Goal: Communication & Community: Answer question/provide support

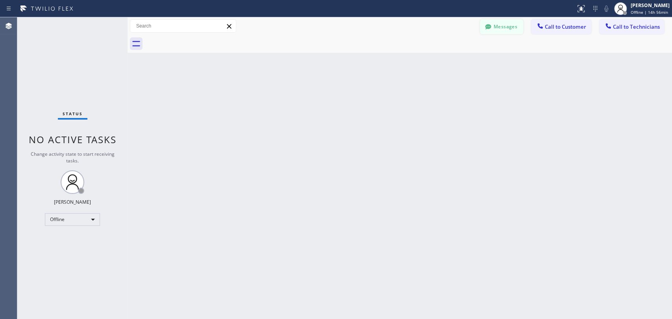
click at [515, 22] on button "Messages" at bounding box center [501, 26] width 43 height 15
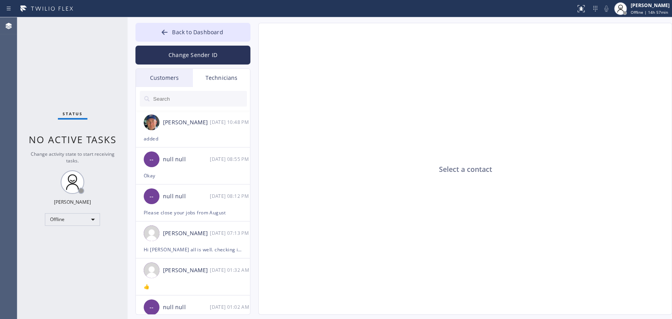
click at [186, 102] on input "text" at bounding box center [199, 99] width 94 height 16
click at [75, 224] on div "Offline" at bounding box center [72, 219] width 55 height 13
click at [68, 243] on li "Available" at bounding box center [72, 239] width 54 height 9
click at [179, 199] on div "null null" at bounding box center [186, 196] width 47 height 9
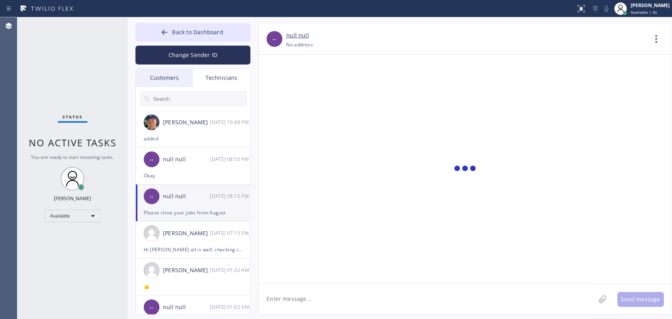
click at [324, 287] on textarea at bounding box center [427, 299] width 337 height 30
type textarea "M"
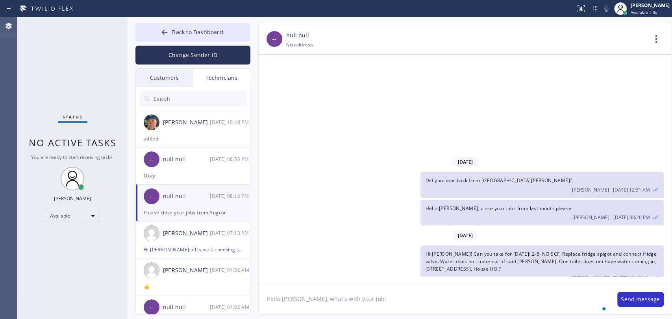
paste textarea "3JQP25"
type textarea "Hello Michael, what's with your job: 3JQP25"
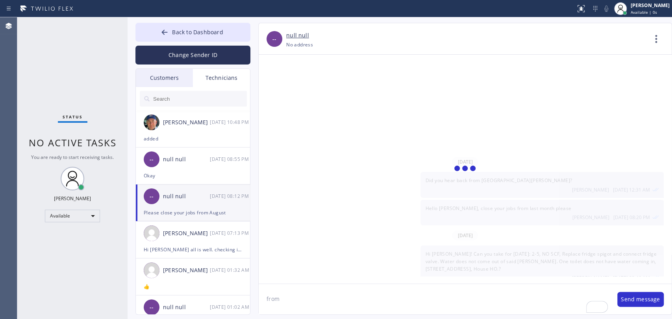
type textarea "from"
click at [171, 92] on input "text" at bounding box center [199, 99] width 94 height 16
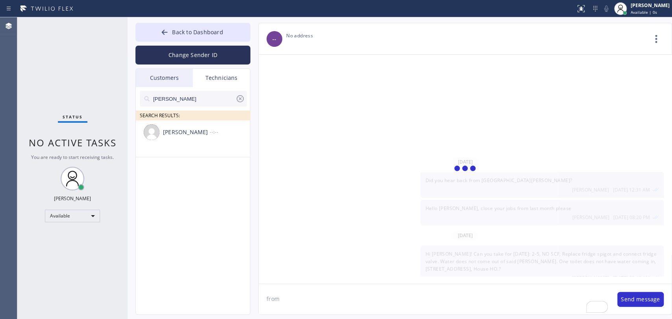
type input "[PERSON_NAME]"
click at [190, 142] on div "[PERSON_NAME] --:--" at bounding box center [193, 132] width 115 height 24
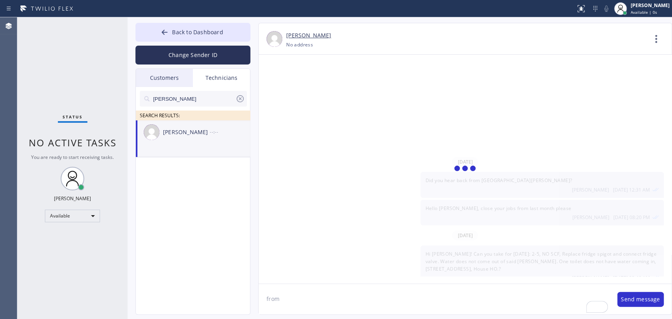
click at [284, 281] on div at bounding box center [465, 169] width 413 height 229
click at [284, 287] on textarea "from" at bounding box center [434, 299] width 351 height 30
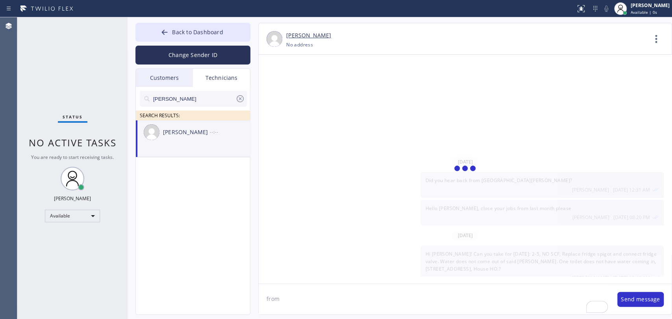
click at [284, 287] on textarea "from" at bounding box center [434, 299] width 351 height 30
type textarea "Hell"
click at [170, 138] on div "[PERSON_NAME] --:--" at bounding box center [193, 132] width 115 height 24
click at [241, 101] on icon at bounding box center [239, 98] width 9 height 9
click at [178, 134] on div "[PERSON_NAME] --:--" at bounding box center [193, 123] width 115 height 24
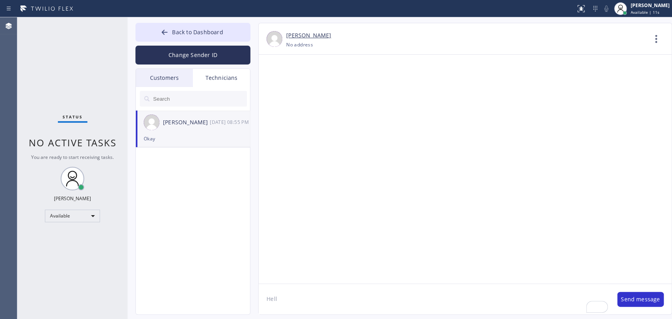
click at [309, 287] on textarea "Hell" at bounding box center [434, 299] width 351 height 30
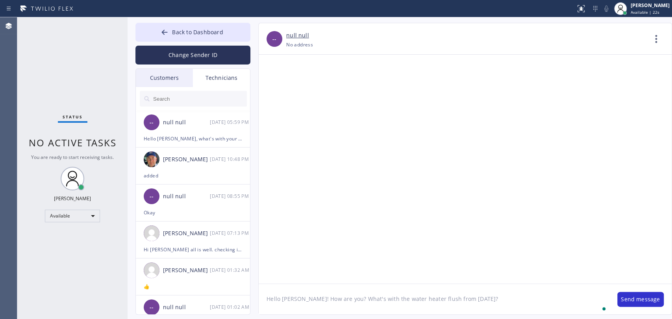
type textarea "Hello [PERSON_NAME]! How are you? What's with the water heater flush from [DATE…"
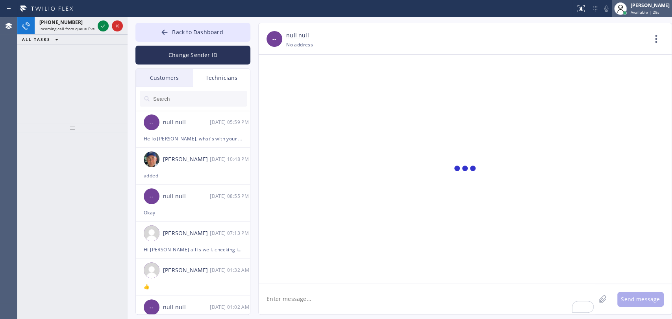
click at [604, 9] on div "Oleksiy Dmitriev Available | 25s" at bounding box center [650, 9] width 43 height 14
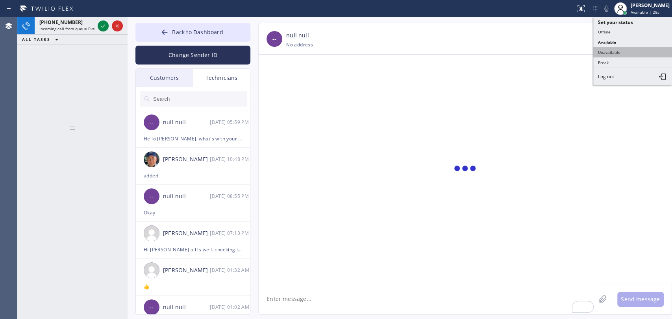
click at [604, 51] on button "Unavailable" at bounding box center [632, 52] width 79 height 10
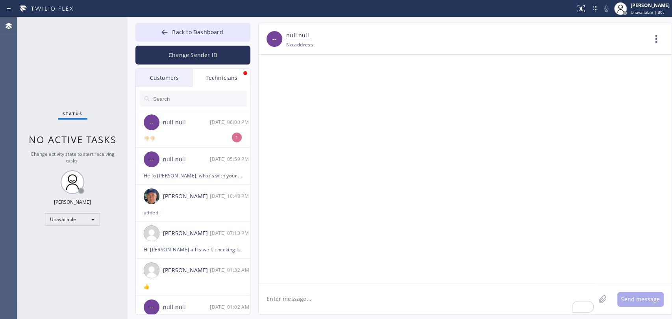
scroll to position [67797, 0]
click at [209, 142] on div "👎🏻👎🏻" at bounding box center [193, 138] width 98 height 9
click at [311, 287] on textarea "To enrich screen reader interactions, please activate Accessibility in Grammarl…" at bounding box center [427, 299] width 337 height 30
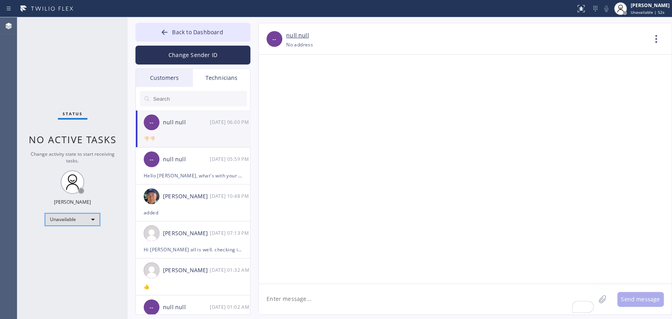
click at [96, 220] on div "Unavailable" at bounding box center [72, 219] width 55 height 13
click at [76, 239] on li "Available" at bounding box center [72, 239] width 54 height 9
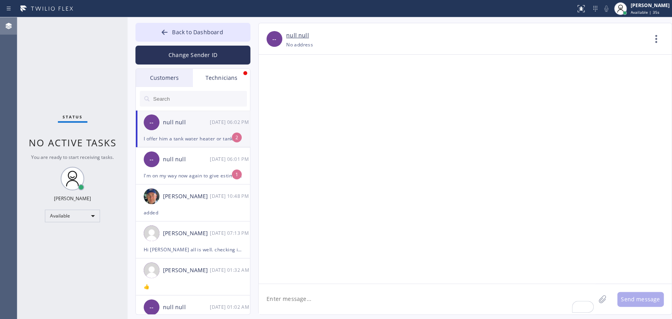
scroll to position [67855, 0]
drag, startPoint x: 170, startPoint y: 137, endPoint x: 218, endPoint y: 161, distance: 54.0
click at [170, 137] on div "I offer him a tank water heater or tankless. He needs to think about it." at bounding box center [193, 138] width 98 height 9
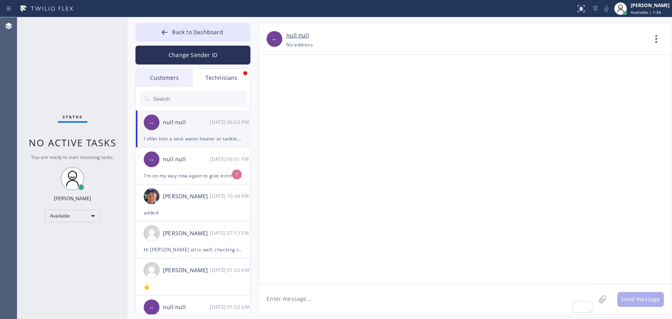
drag, startPoint x: 334, startPoint y: 228, endPoint x: 355, endPoint y: 225, distance: 21.4
click at [201, 167] on div "-- null null 09/26 06:01 PM" at bounding box center [193, 160] width 115 height 24
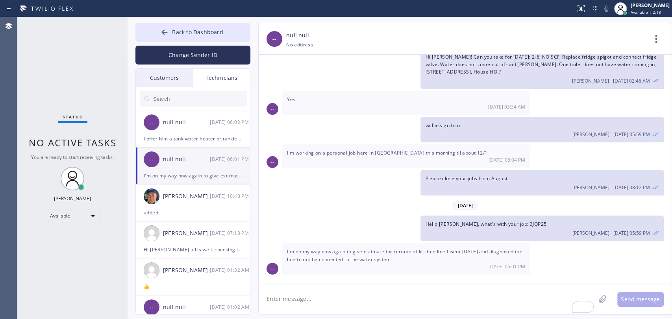
scroll to position [9636, 0]
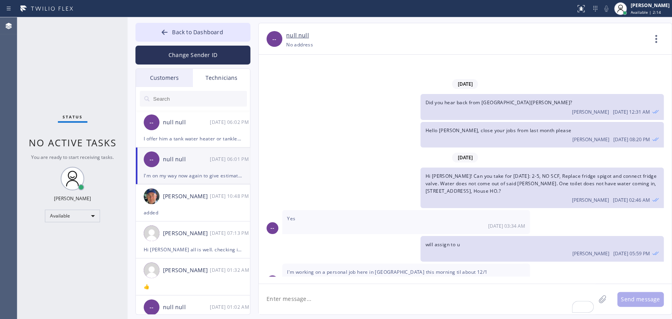
drag, startPoint x: 421, startPoint y: 260, endPoint x: 427, endPoint y: 260, distance: 5.5
click at [304, 287] on textarea "To enrich screen reader interactions, please activate Accessibility in Grammarl…" at bounding box center [427, 299] width 337 height 30
paste textarea "12-3 || Meber || 10% off want someone replace/ install the kitchen faucet 46 Ed…"
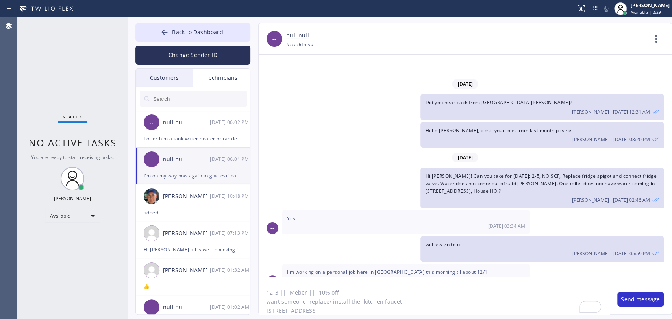
scroll to position [6, 0]
type textarea "12-3 || Meber || 10% off want someone replace/ install the kitchen faucet 46 Ed…"
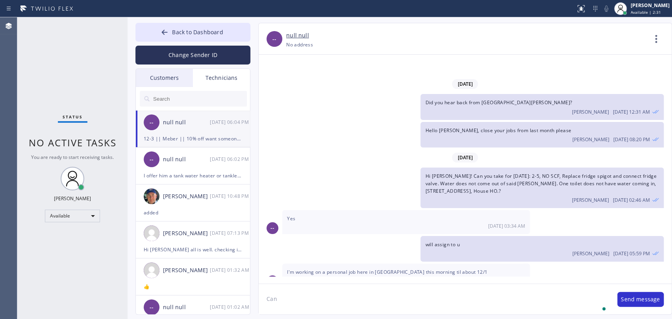
scroll to position [9671, 0]
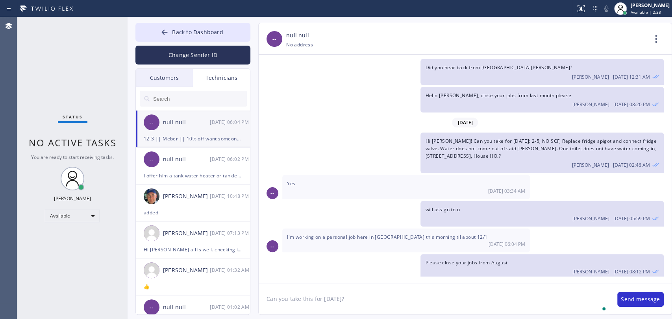
type textarea "Can you take this for today?"
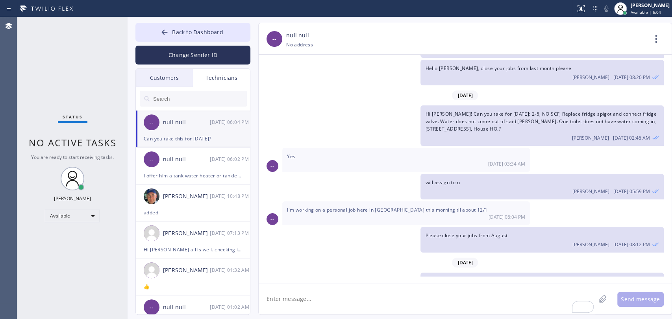
click at [224, 33] on button "Back to Dashboard" at bounding box center [192, 32] width 115 height 19
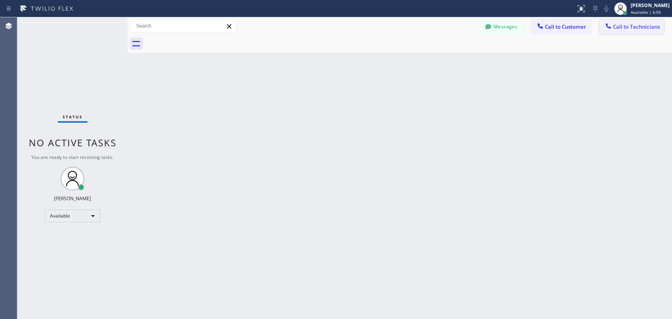
click at [604, 27] on span "Call to Technicians" at bounding box center [636, 26] width 47 height 7
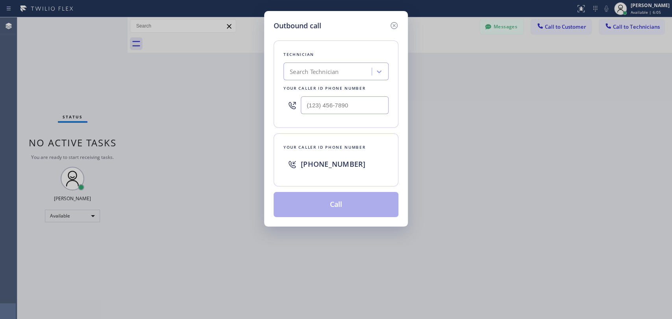
drag, startPoint x: 240, startPoint y: 85, endPoint x: 251, endPoint y: 78, distance: 12.4
click at [241, 85] on div "Outbound call Technician Search Technician Your caller id phone number Your cal…" at bounding box center [336, 159] width 672 height 319
click at [318, 62] on div "Technician Search Technician Your caller id phone number" at bounding box center [336, 84] width 125 height 87
click at [319, 75] on div "Search Technician" at bounding box center [314, 71] width 49 height 9
type input ","
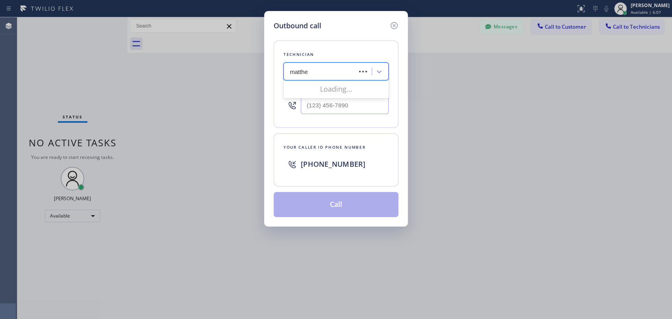
type input "[PERSON_NAME]"
click at [310, 88] on div "[PERSON_NAME]" at bounding box center [335, 88] width 105 height 14
type input "[PHONE_NUMBER]"
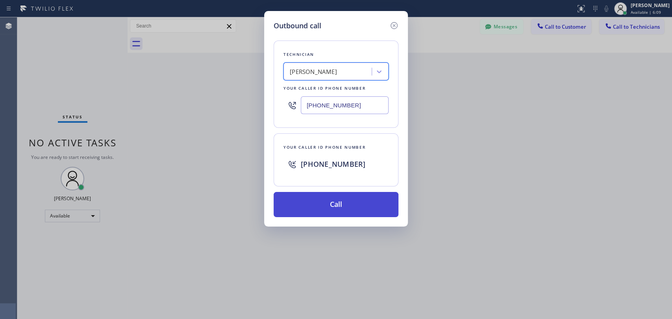
click at [312, 208] on button "Call" at bounding box center [336, 204] width 125 height 25
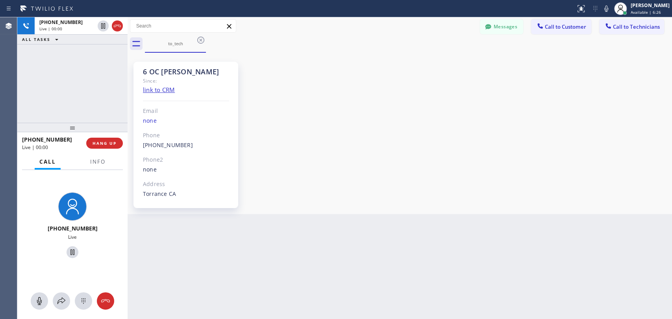
scroll to position [639, 0]
click at [105, 141] on span "HANG UP" at bounding box center [104, 144] width 24 height 6
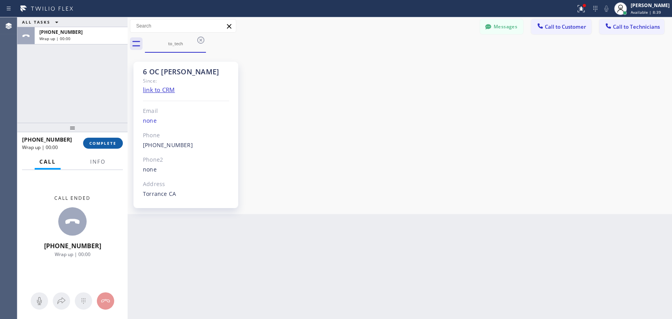
click at [107, 141] on button "COMPLETE" at bounding box center [103, 143] width 40 height 11
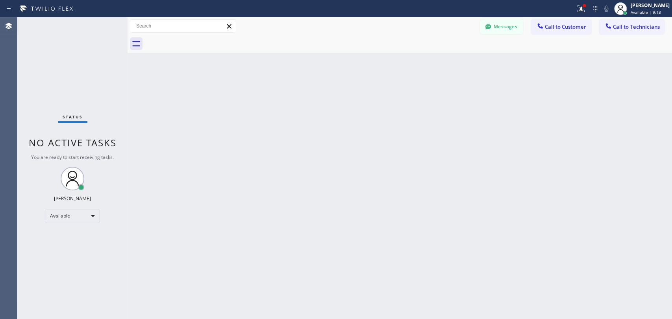
drag, startPoint x: 522, startPoint y: 20, endPoint x: 513, endPoint y: 26, distance: 11.0
click at [520, 21] on button "Messages" at bounding box center [501, 26] width 43 height 15
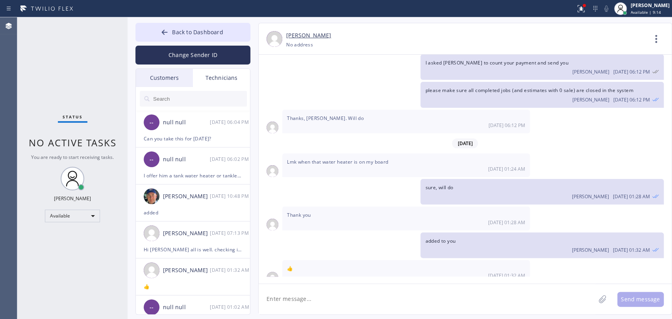
click at [172, 80] on div "Customers" at bounding box center [164, 78] width 57 height 18
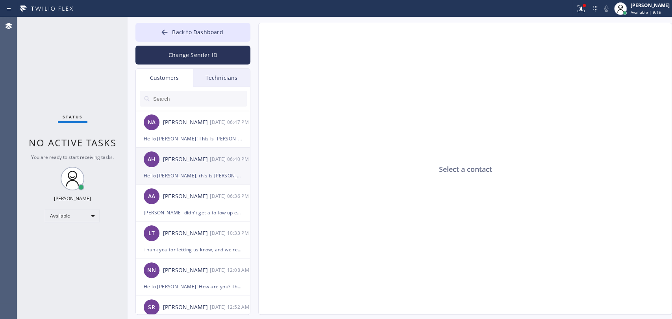
click at [201, 174] on div "Hello [PERSON_NAME], this is [PERSON_NAME]. I just wanted to kindly follow up r…" at bounding box center [193, 175] width 98 height 9
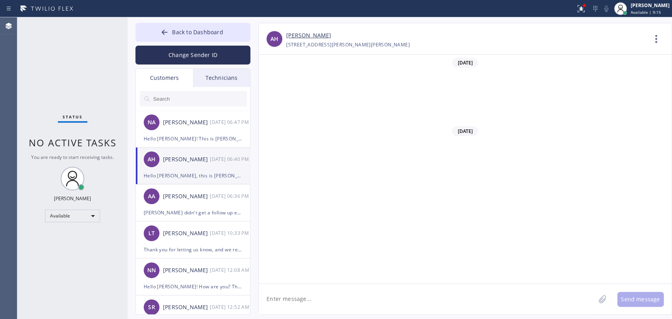
scroll to position [311, 0]
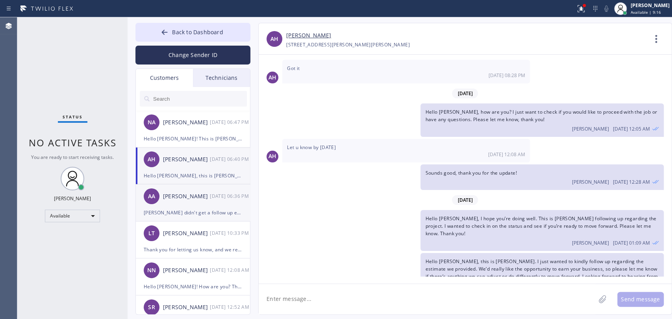
click at [184, 208] on div "[PERSON_NAME] didn't get a follow up email. We will check again" at bounding box center [193, 212] width 98 height 9
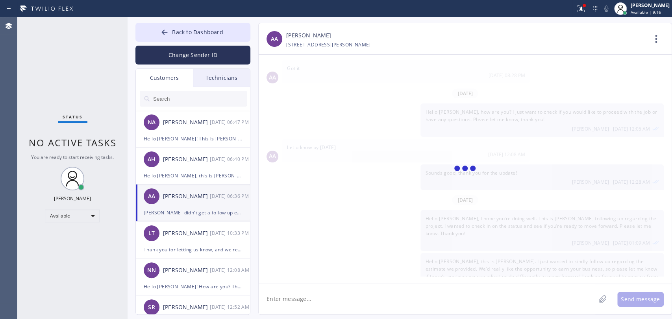
scroll to position [155, 0]
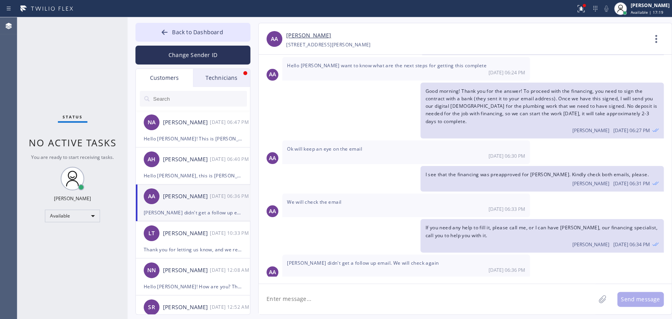
click at [234, 69] on div "Technicians" at bounding box center [221, 78] width 57 height 18
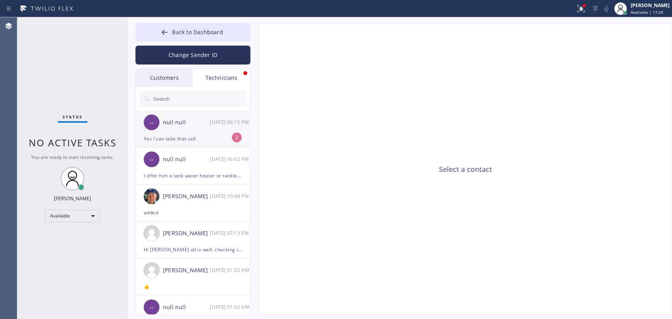
click at [196, 127] on div "-- null null 09/26 06:15 PM" at bounding box center [193, 123] width 115 height 24
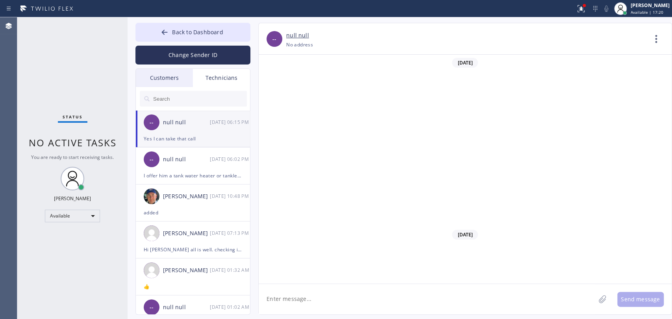
scroll to position [9832, 0]
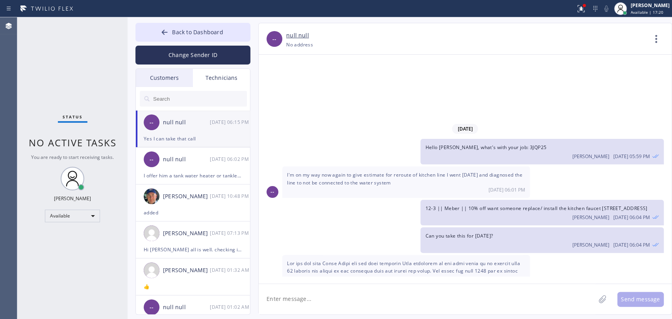
click at [344, 287] on textarea at bounding box center [427, 299] width 337 height 30
click at [447, 260] on span at bounding box center [403, 305] width 233 height 90
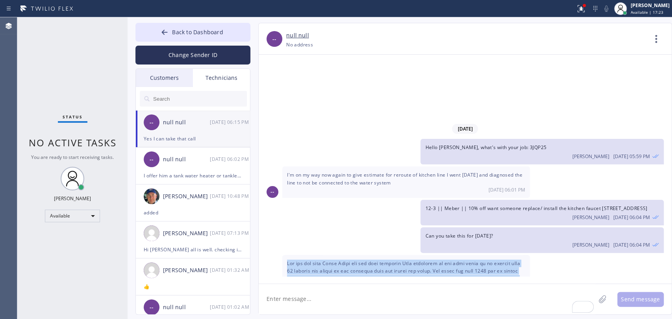
click at [447, 260] on span at bounding box center [403, 305] width 233 height 90
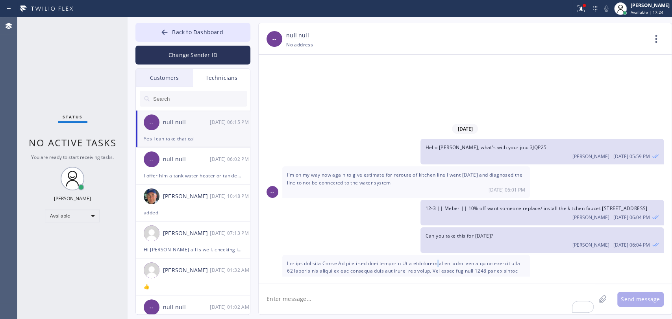
click at [447, 260] on span at bounding box center [403, 305] width 233 height 90
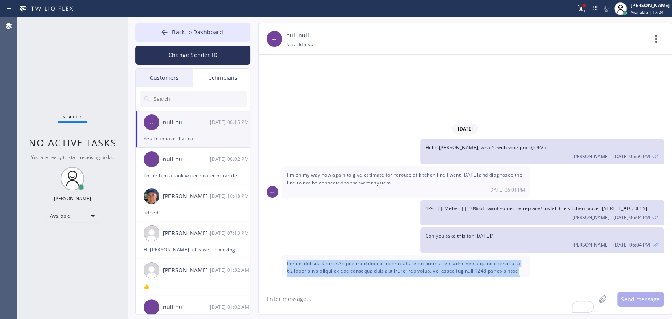
click at [447, 260] on span at bounding box center [403, 305] width 233 height 90
click at [438, 260] on span at bounding box center [403, 305] width 233 height 90
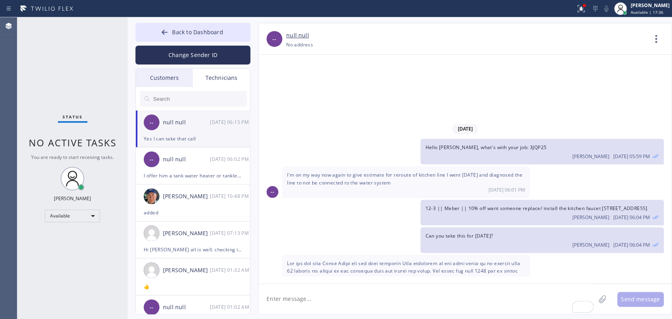
click at [333, 287] on textarea "To enrich screen reader interactions, please activate Accessibility in Grammarl…" at bounding box center [427, 299] width 337 height 30
click at [329, 287] on textarea "To enrich screen reader interactions, please activate Accessibility in Grammarl…" at bounding box center [427, 299] width 337 height 30
type textarea "added, will send the estimate to Yorba Linda"
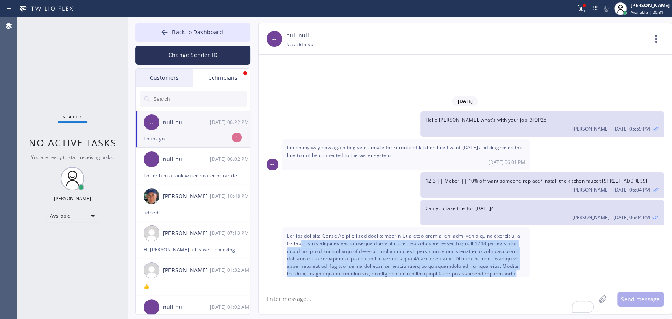
scroll to position [9885, 0]
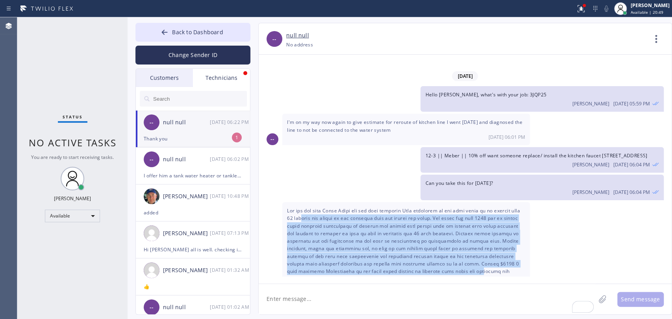
drag, startPoint x: 316, startPoint y: 130, endPoint x: 506, endPoint y: 158, distance: 191.3
click at [506, 207] on span at bounding box center [403, 252] width 233 height 90
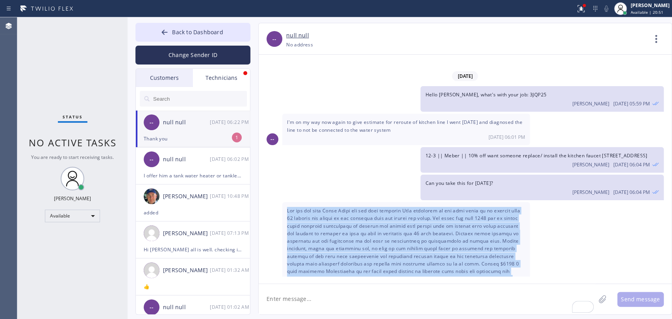
drag, startPoint x: 358, startPoint y: 186, endPoint x: 287, endPoint y: 97, distance: 113.7
click at [287, 202] on div "09/26 06:15 PM" at bounding box center [406, 255] width 248 height 107
copy span "For the one from Yorba Linda can you send estimate Upon diagnosis of the unit f…"
click at [353, 207] on span at bounding box center [403, 252] width 233 height 90
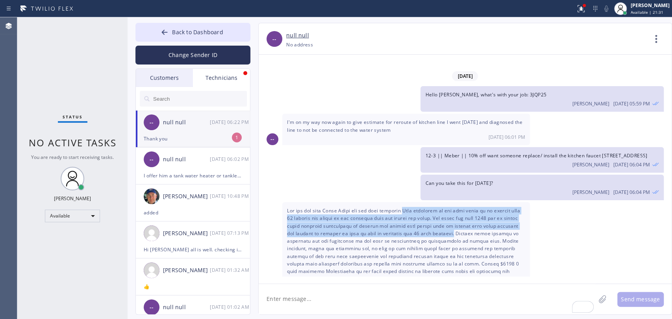
drag, startPoint x: 411, startPoint y: 99, endPoint x: 475, endPoint y: 122, distance: 68.7
click at [475, 207] on span at bounding box center [403, 252] width 233 height 90
copy span "Upon diagnosis of the unit found to be showing code 11 meaning the burner is no…"
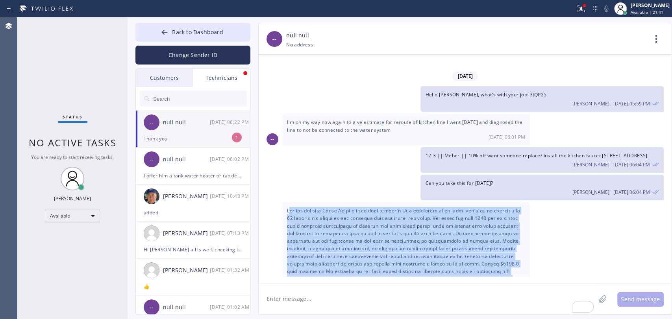
drag, startPoint x: 323, startPoint y: 174, endPoint x: 444, endPoint y: 105, distance: 139.5
click at [442, 207] on span at bounding box center [403, 252] width 233 height 90
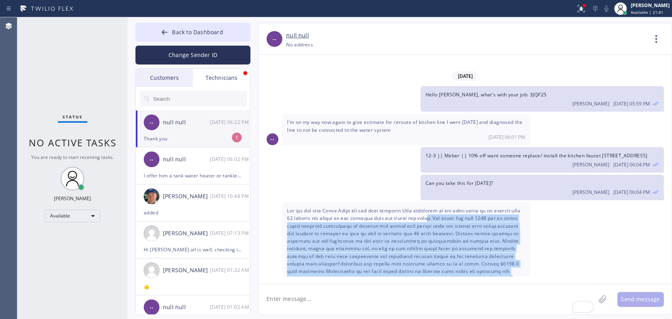
drag, startPoint x: 443, startPoint y: 104, endPoint x: 435, endPoint y: 98, distance: 10.2
click at [442, 207] on span at bounding box center [403, 252] width 233 height 90
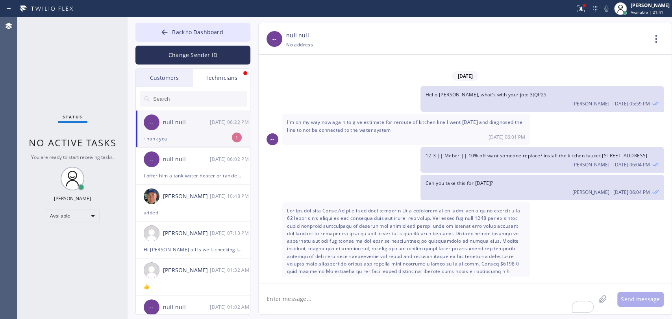
click at [414, 207] on span at bounding box center [403, 252] width 233 height 90
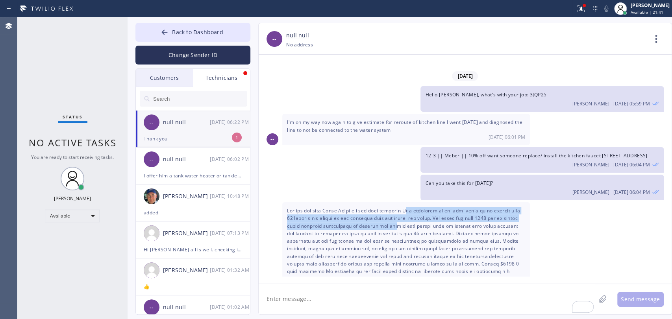
drag, startPoint x: 413, startPoint y: 98, endPoint x: 422, endPoint y: 134, distance: 37.2
click at [422, 207] on span at bounding box center [403, 252] width 233 height 90
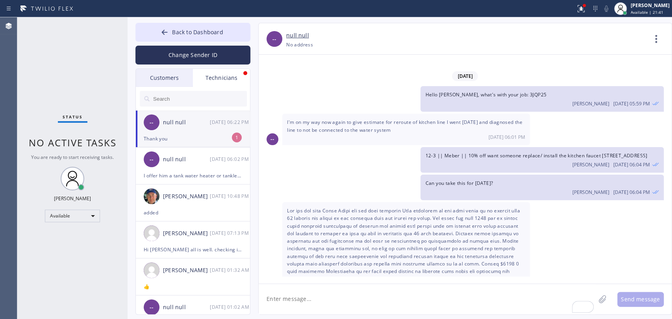
click at [406, 207] on span at bounding box center [403, 252] width 233 height 90
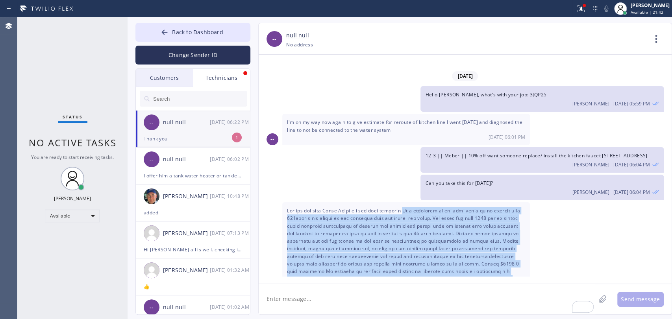
drag, startPoint x: 412, startPoint y: 97, endPoint x: 434, endPoint y: 184, distance: 89.2
click at [434, 202] on div "09/26 06:15 PM" at bounding box center [406, 255] width 248 height 107
copy span "Upon diagnosis of the unit found to be showing code 11 meaning the burner is no…"
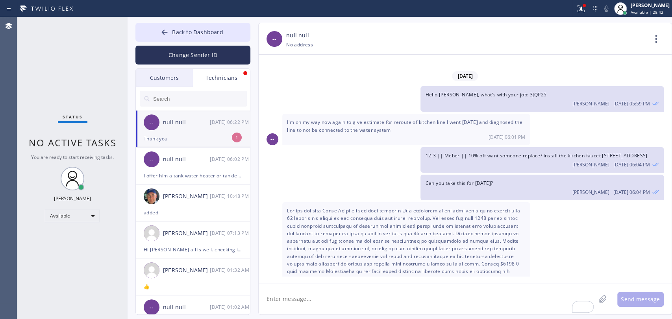
click at [320, 287] on textarea "To enrich screen reader interactions, please activate Accessibility in Grammarl…" at bounding box center [427, 299] width 337 height 30
type textarea "Sent him the quote, please call him within hour to follow up"
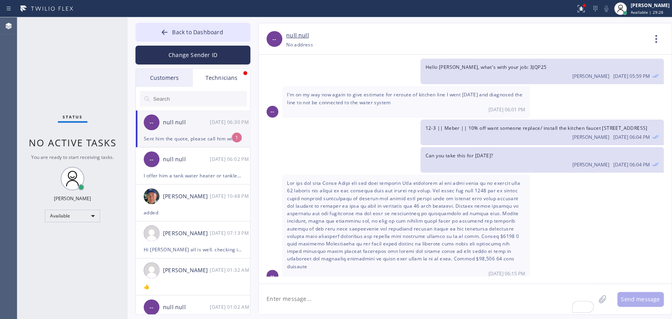
click at [210, 128] on div "-- null null 09/26 06:30 PM" at bounding box center [193, 123] width 115 height 24
click at [171, 25] on button "Back to Dashboard" at bounding box center [192, 32] width 115 height 19
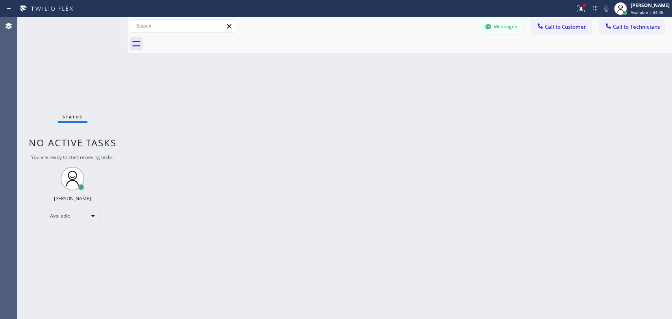
click at [604, 26] on span "Call to Technicians" at bounding box center [636, 26] width 47 height 7
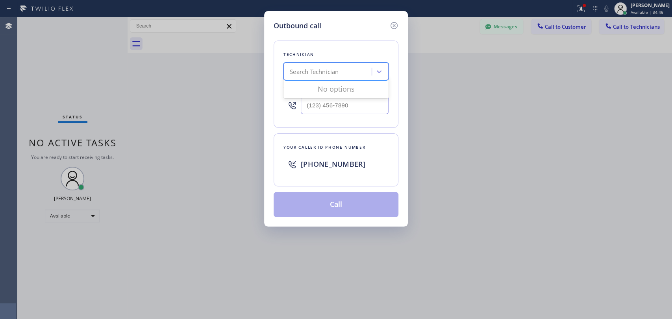
click at [334, 64] on div "Search Technician" at bounding box center [335, 72] width 105 height 18
click at [323, 73] on div "Search Technician" at bounding box center [314, 71] width 49 height 9
type input "andre"
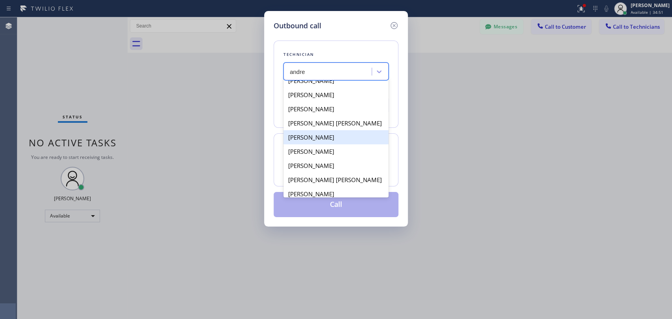
scroll to position [14, 0]
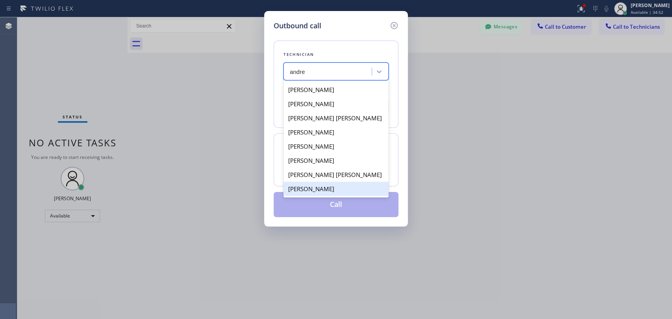
click at [331, 191] on div "Andre Hughes" at bounding box center [335, 189] width 105 height 14
type input "(480) 326-8289"
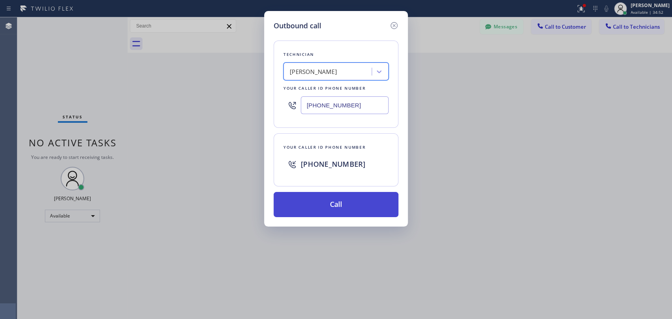
click at [329, 206] on button "Call" at bounding box center [336, 204] width 125 height 25
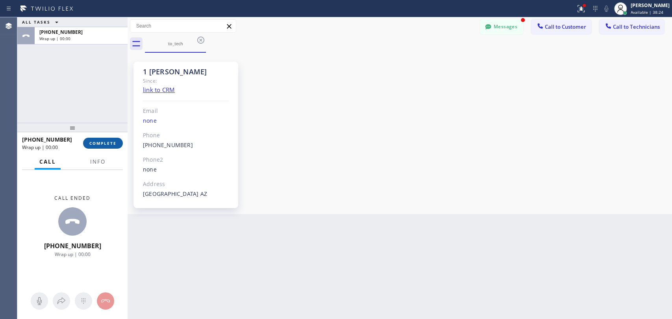
click at [98, 140] on button "COMPLETE" at bounding box center [103, 143] width 40 height 11
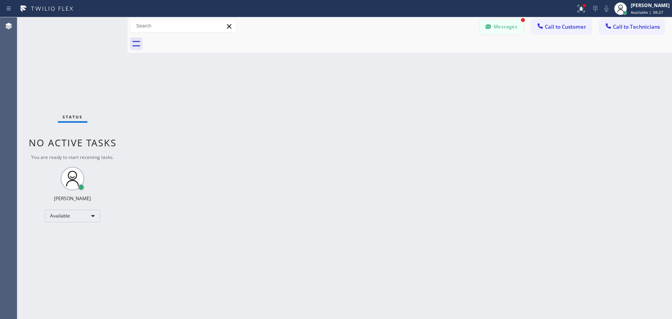
click at [483, 26] on button "Messages" at bounding box center [501, 26] width 43 height 15
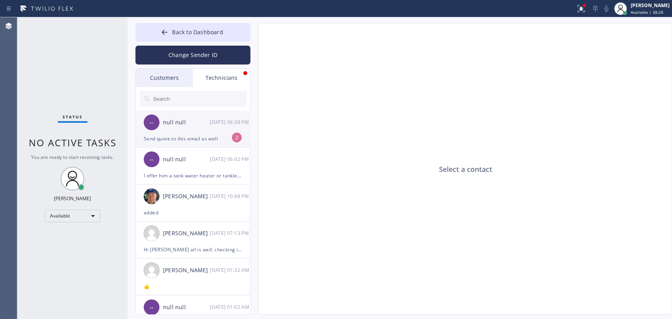
click at [186, 131] on div "-- null null 09/26 06:38 PM" at bounding box center [193, 123] width 115 height 24
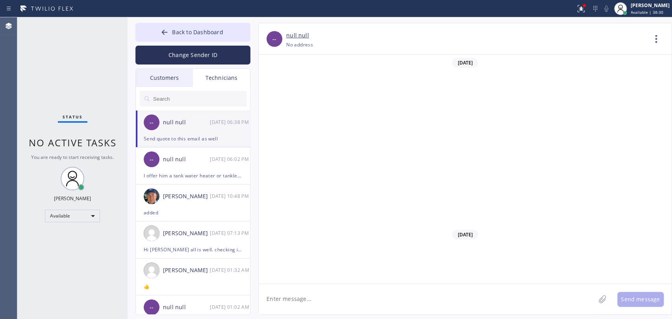
scroll to position [9963, 0]
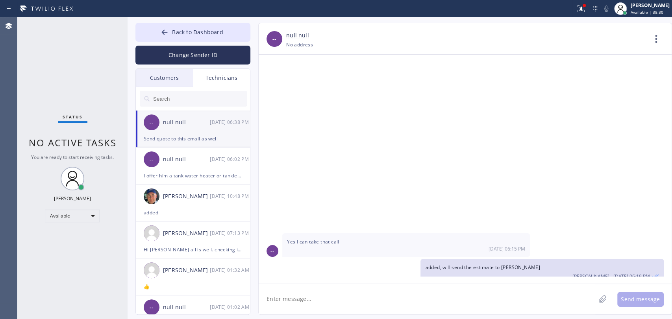
click at [290, 287] on textarea at bounding box center [427, 299] width 337 height 30
type textarea "i did, he checked it 9 minutes ago as i see"
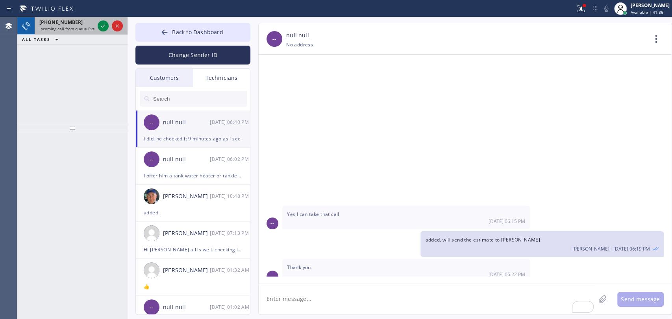
click at [67, 23] on span "+12138161472" at bounding box center [60, 22] width 43 height 7
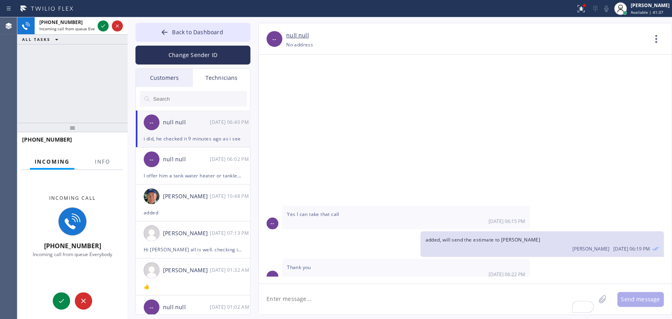
click at [100, 170] on div "Incoming call +12138161472 Incoming call from queue Everybody" at bounding box center [72, 226] width 110 height 113
click at [164, 41] on button "Back to Dashboard" at bounding box center [192, 32] width 115 height 19
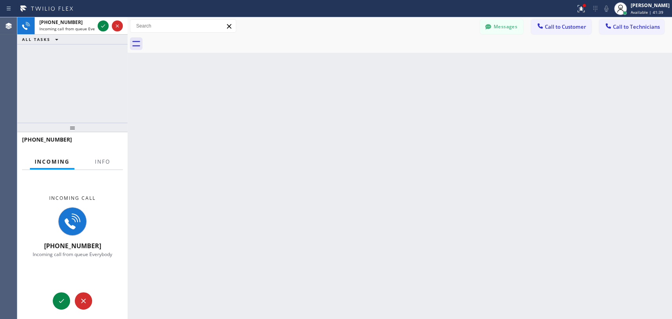
click at [71, 101] on div "+12138161472 Incoming call from queue Everybody ALL TASKS ALL TASKS ACTIVE TASK…" at bounding box center [72, 69] width 110 height 105
click at [604, 7] on div "[PERSON_NAME]" at bounding box center [650, 5] width 39 height 7
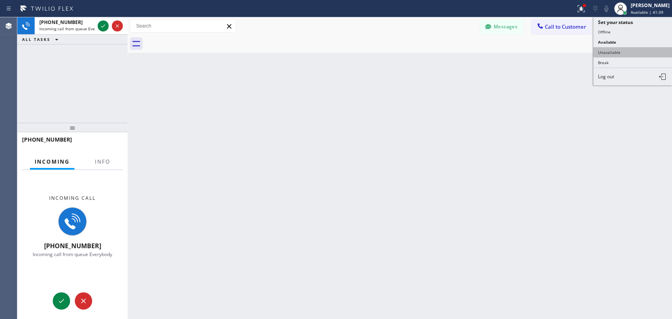
click at [604, 50] on button "Unavailable" at bounding box center [632, 52] width 79 height 10
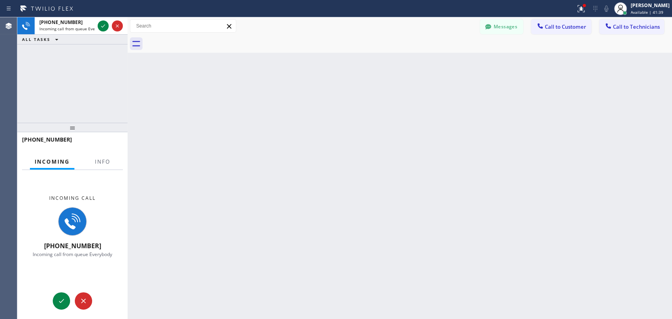
click at [604, 50] on div at bounding box center [408, 44] width 527 height 18
click at [604, 8] on div "[PERSON_NAME]" at bounding box center [650, 5] width 39 height 7
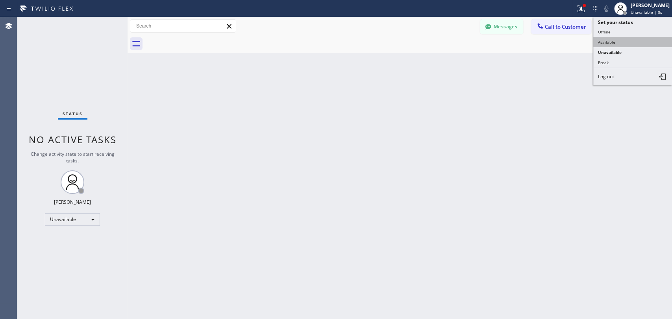
click at [604, 39] on button "Available" at bounding box center [632, 42] width 79 height 10
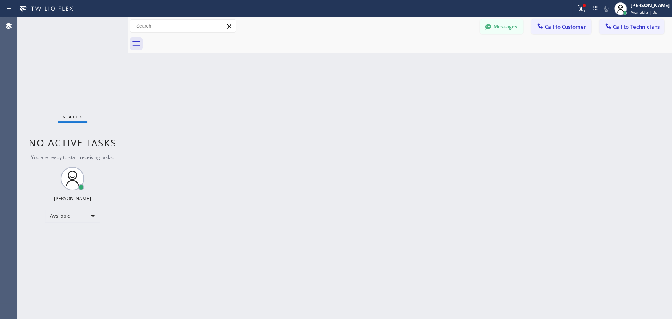
click at [427, 129] on div "Back to Dashboard Change Sender ID Customers Technicians NA [PERSON_NAME] [DATE…" at bounding box center [400, 168] width 544 height 302
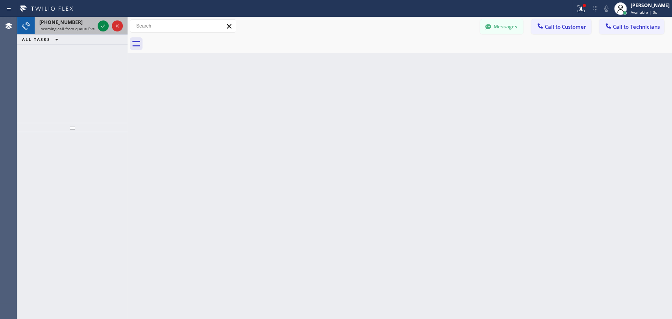
click at [67, 29] on span "Incoming call from queue Everybody" at bounding box center [73, 29] width 68 height 6
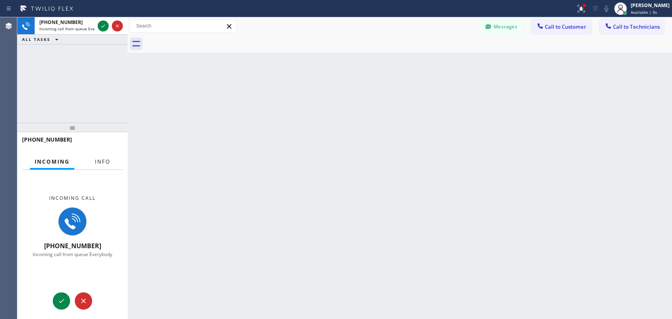
click at [103, 159] on span "Info" at bounding box center [102, 161] width 15 height 7
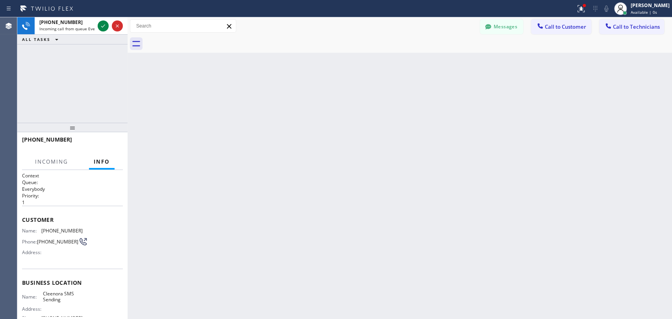
scroll to position [78, 0]
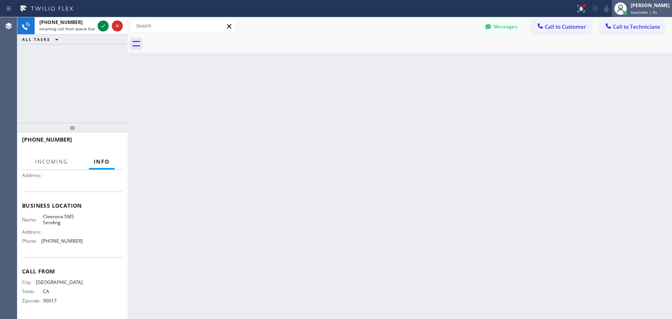
click at [604, 12] on span "Available | 0s" at bounding box center [644, 12] width 26 height 6
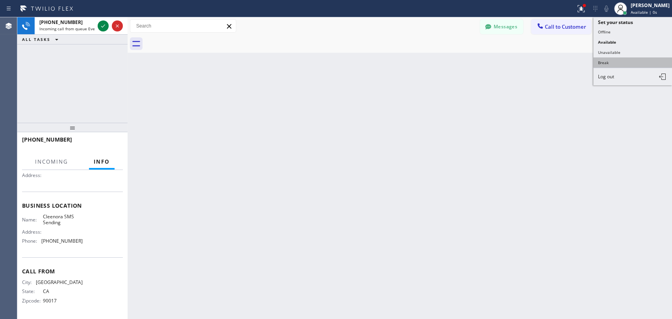
click at [604, 60] on button "Break" at bounding box center [632, 62] width 79 height 10
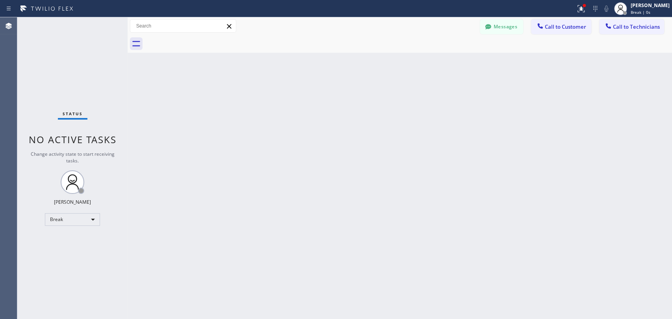
click at [604, 35] on div at bounding box center [408, 44] width 527 height 18
click at [604, 10] on span "Break | 0s" at bounding box center [641, 12] width 20 height 6
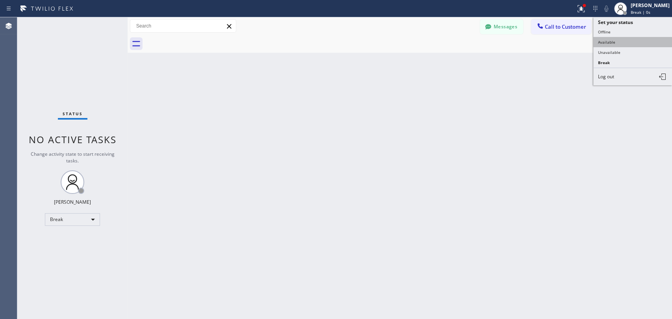
click at [604, 43] on button "Available" at bounding box center [632, 42] width 79 height 10
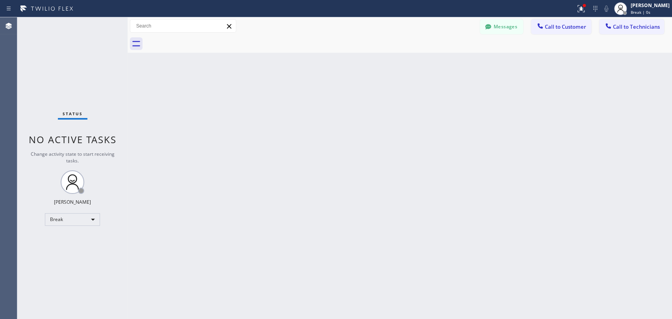
drag, startPoint x: 425, startPoint y: 151, endPoint x: 318, endPoint y: 141, distance: 107.9
click at [423, 152] on div "Back to Dashboard Change Sender ID Customers Technicians NA [PERSON_NAME] [DATE…" at bounding box center [400, 168] width 544 height 302
click at [65, 40] on div "Status No active tasks You are ready to start receiving tasks. [PERSON_NAME] Av…" at bounding box center [72, 168] width 110 height 302
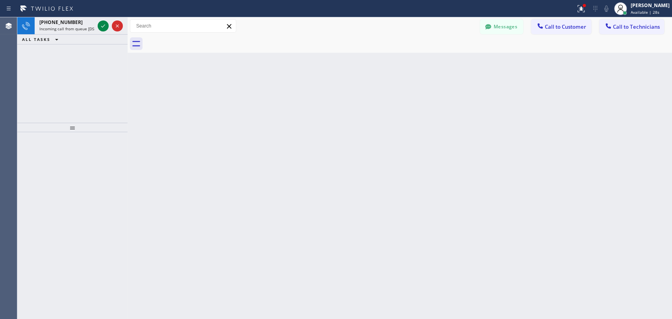
click at [52, 32] on div "+18189669606 Incoming call from queue [DSRs]" at bounding box center [65, 25] width 61 height 17
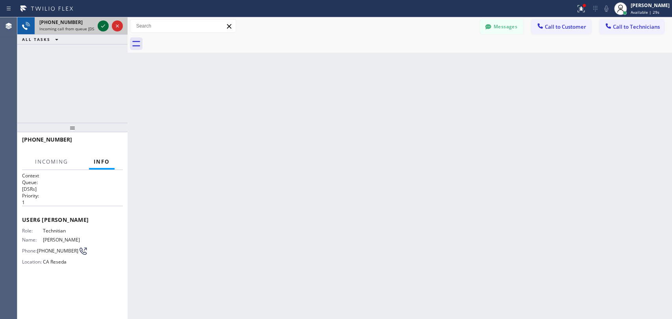
click at [106, 29] on icon at bounding box center [102, 25] width 9 height 9
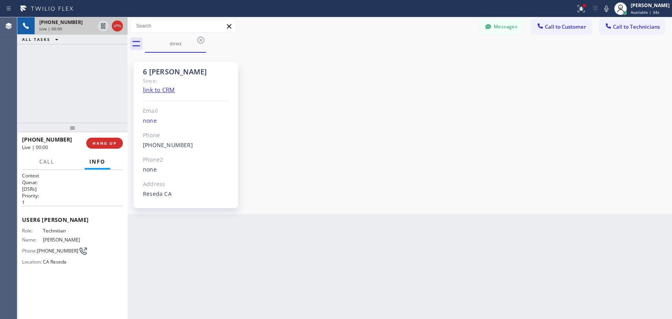
scroll to position [67855, 0]
click at [55, 230] on span "Technitian" at bounding box center [62, 231] width 39 height 6
click at [52, 230] on span "Technitian" at bounding box center [62, 231] width 39 height 6
click at [47, 218] on span "User 6 LA Hovik" at bounding box center [72, 219] width 101 height 7
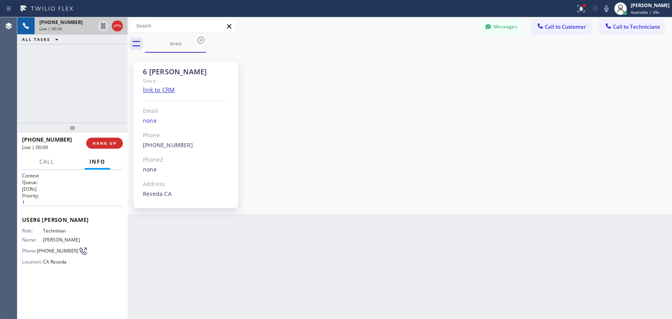
click at [47, 218] on span "User 6 LA Hovik" at bounding box center [72, 219] width 101 height 7
click at [42, 218] on span "User 6 LA Hovik" at bounding box center [72, 219] width 101 height 7
drag, startPoint x: 41, startPoint y: 218, endPoint x: 117, endPoint y: 223, distance: 76.1
click at [117, 223] on div "User 6 LA Hovik Role: Technitian Name: Hovik Khachaturyan Phone: (818) 966-9606…" at bounding box center [72, 242] width 101 height 72
click at [98, 220] on span "User 6 LA Hovik" at bounding box center [72, 219] width 101 height 7
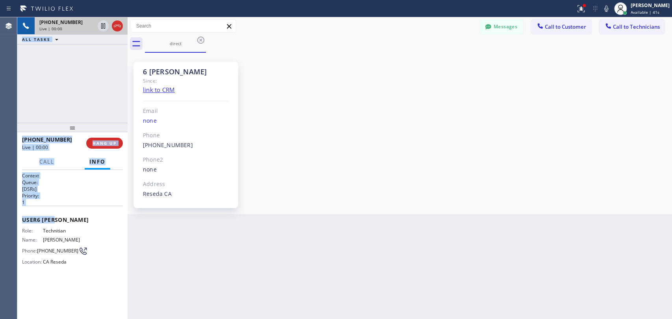
drag, startPoint x: 54, startPoint y: 216, endPoint x: 17, endPoint y: 225, distance: 38.9
click at [17, 225] on div "Agent Desktop +18189669606 Live | 00:00 ALL TASKS ALL TASKS ACTIVE TASKS TASKS …" at bounding box center [336, 168] width 672 height 302
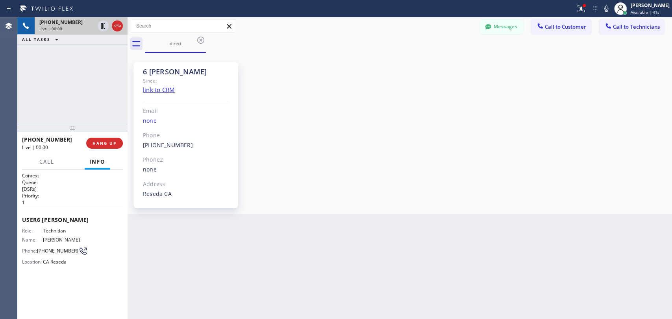
click at [17, 225] on div "Agent Desktop" at bounding box center [8, 168] width 17 height 302
drag, startPoint x: 25, startPoint y: 220, endPoint x: 80, endPoint y: 221, distance: 55.1
click at [80, 221] on div "Context Queue: [DSRs] Priority: 1 User 6 LA Hovik Role: Technitian Name: Hovik …" at bounding box center [72, 244] width 110 height 149
click at [80, 221] on span "User 6 LA Hovik" at bounding box center [72, 219] width 101 height 7
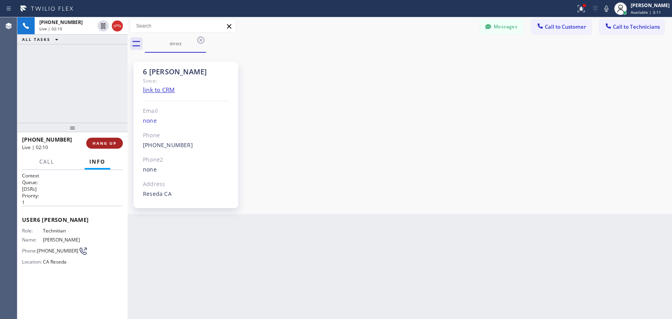
click at [107, 143] on span "HANG UP" at bounding box center [104, 144] width 24 height 6
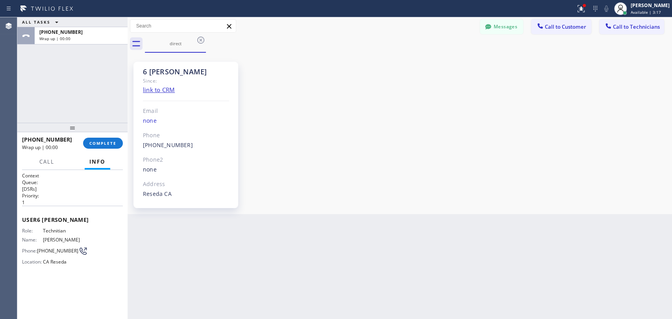
click at [101, 137] on div "[PHONE_NUMBER] Wrap up | 00:00 COMPLETE" at bounding box center [72, 143] width 101 height 20
click at [102, 142] on span "COMPLETE" at bounding box center [102, 144] width 27 height 6
drag, startPoint x: 469, startPoint y: 137, endPoint x: 493, endPoint y: 111, distance: 35.4
click at [476, 137] on div "6 [PERSON_NAME] Since: link to CRM Email none Phone [PHONE_NUMBER] Outbound cal…" at bounding box center [399, 133] width 540 height 157
click at [609, 25] on icon at bounding box center [608, 26] width 8 height 8
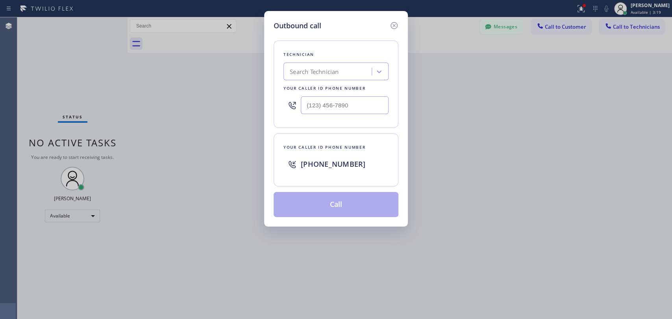
click at [387, 24] on div "Outbound call" at bounding box center [336, 25] width 125 height 11
click at [394, 23] on icon at bounding box center [393, 25] width 9 height 9
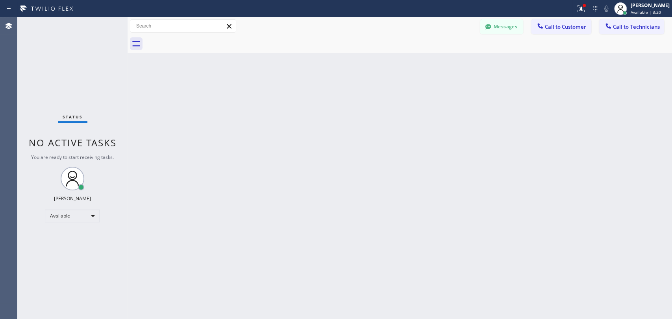
click at [568, 28] on span "Call to Customer" at bounding box center [565, 26] width 41 height 7
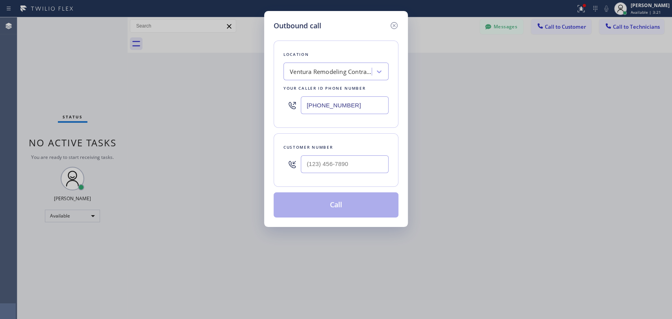
click at [361, 56] on div "Location" at bounding box center [335, 54] width 105 height 8
click at [356, 67] on div "Ventura Remodeling Contractor" at bounding box center [329, 72] width 86 height 14
paste input "5 Star Plumbing Emails"
type input "5 Star Plumbing Emails"
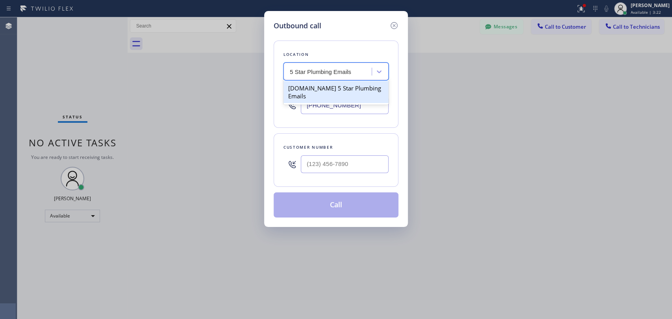
click at [318, 87] on div "[DOMAIN_NAME] 5 Star Plumbing Emails" at bounding box center [335, 92] width 105 height 22
type input "[PHONE_NUMBER]"
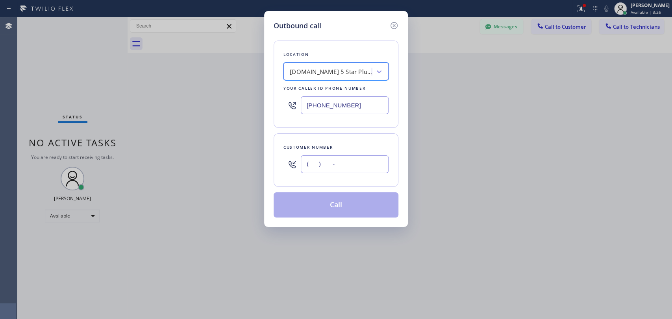
click at [337, 168] on input "(___) ___-____" at bounding box center [345, 164] width 88 height 18
paste input "818) 521-1562"
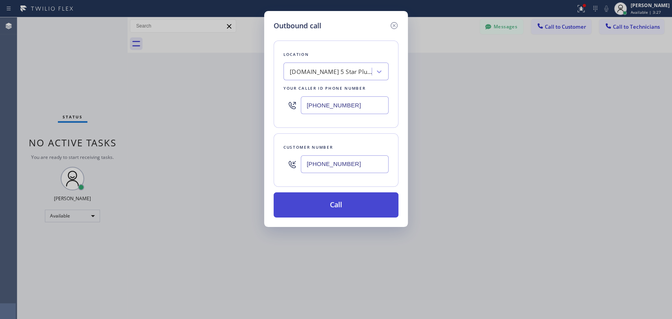
type input "[PHONE_NUMBER]"
click at [337, 206] on button "Call" at bounding box center [336, 204] width 125 height 25
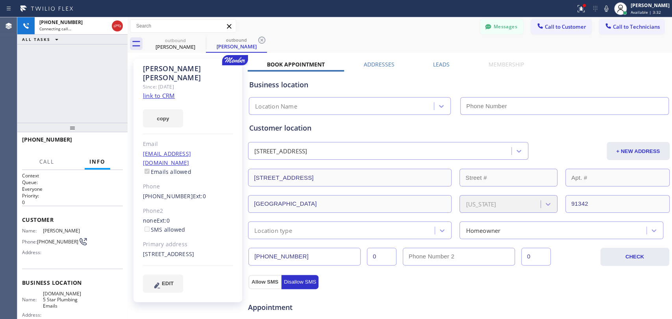
type input "[PHONE_NUMBER]"
click at [101, 146] on button "HANG UP" at bounding box center [104, 143] width 37 height 11
click at [103, 145] on span "HANG UP" at bounding box center [104, 144] width 24 height 6
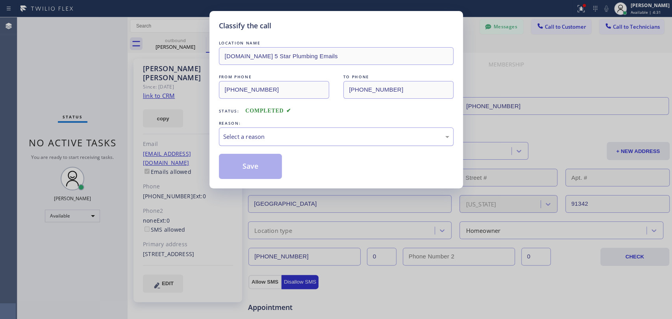
click at [320, 135] on div "Select a reason" at bounding box center [336, 136] width 226 height 9
click at [258, 166] on button "Save" at bounding box center [250, 166] width 63 height 25
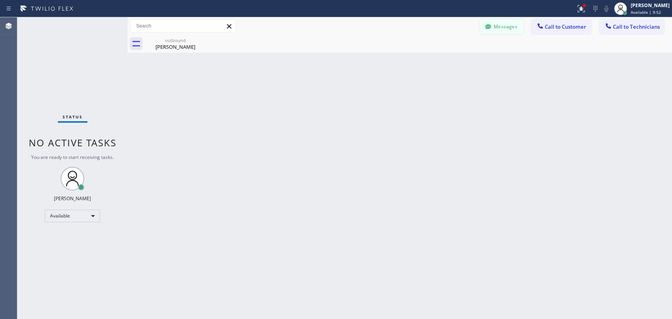
click at [495, 23] on button "Messages" at bounding box center [501, 26] width 43 height 15
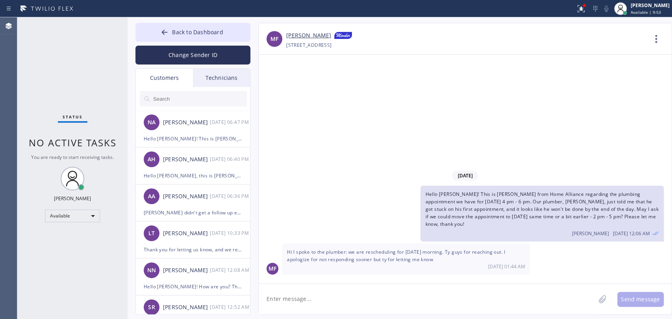
click at [214, 76] on div "Technicians" at bounding box center [221, 78] width 57 height 18
click at [0, 0] on input "text" at bounding box center [0, 0] width 0 height 0
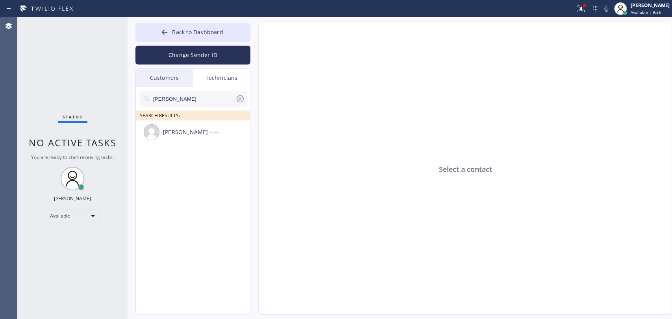
type input "[PERSON_NAME]"
click at [172, 142] on div "[PERSON_NAME] --:--" at bounding box center [193, 132] width 115 height 24
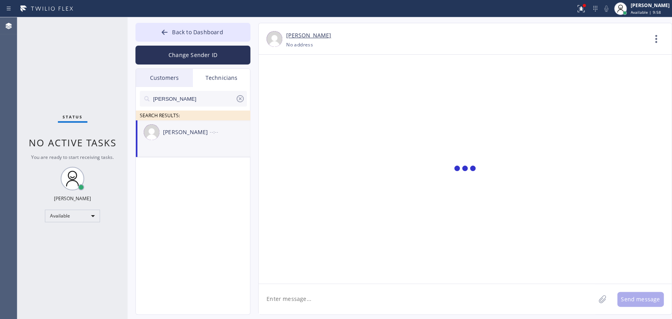
click at [318, 289] on textarea at bounding box center [427, 299] width 337 height 30
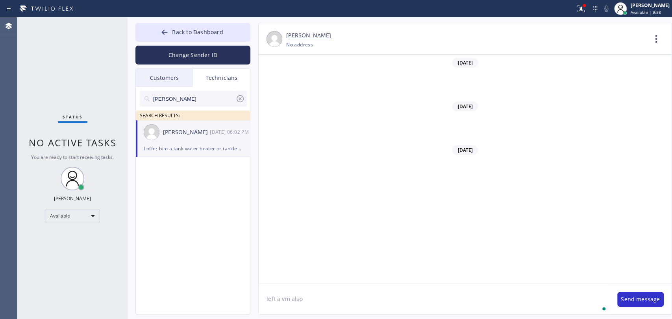
type textarea "left a vm also"
click at [190, 148] on div "Okay Thank [PERSON_NAME]" at bounding box center [193, 148] width 98 height 9
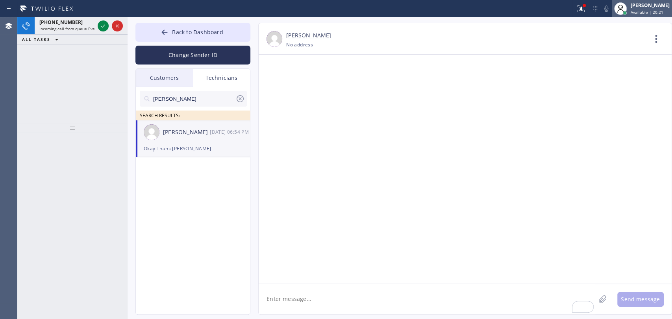
click at [631, 10] on span "Available | 20:21" at bounding box center [647, 12] width 33 height 6
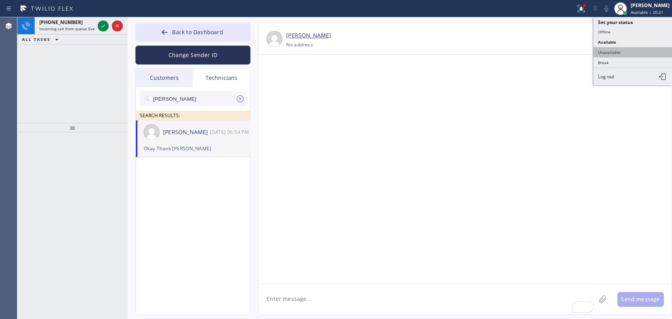
click at [620, 48] on button "Unavailable" at bounding box center [632, 52] width 79 height 10
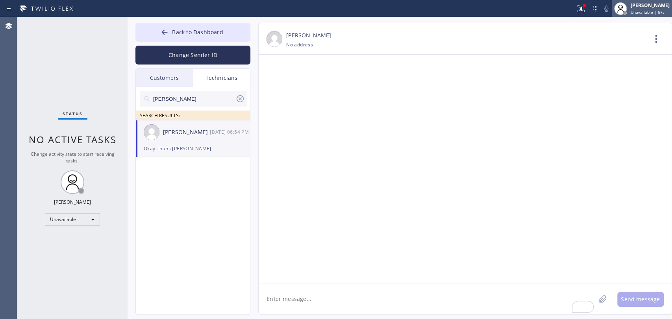
click at [644, 16] on div "[PERSON_NAME] Unavailable | 57s" at bounding box center [642, 8] width 60 height 17
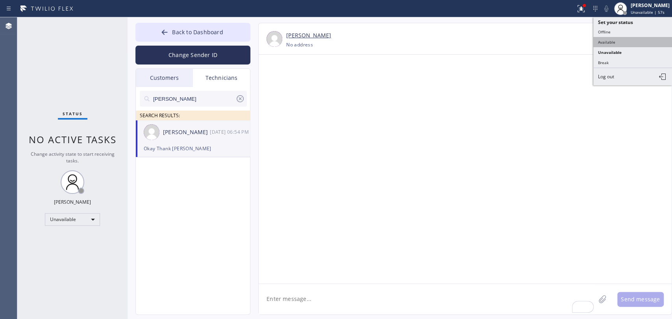
click at [620, 43] on button "Available" at bounding box center [632, 42] width 79 height 10
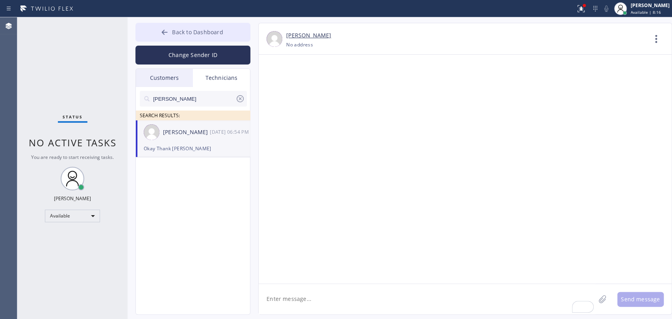
click at [198, 25] on button "Back to Dashboard" at bounding box center [192, 32] width 115 height 19
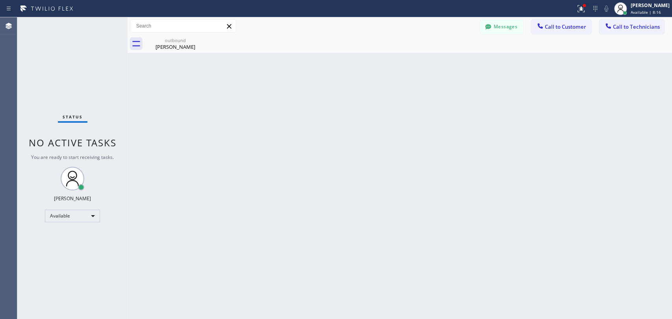
click at [621, 25] on span "Call to Technicians" at bounding box center [636, 26] width 47 height 7
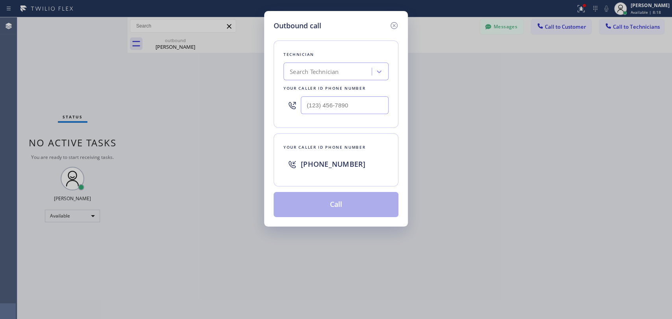
click at [314, 63] on div "Search Technician" at bounding box center [335, 72] width 105 height 18
type input "[PERSON_NAME]"
click at [312, 88] on div "[PERSON_NAME]" at bounding box center [335, 88] width 105 height 14
type input "[PHONE_NUMBER]"
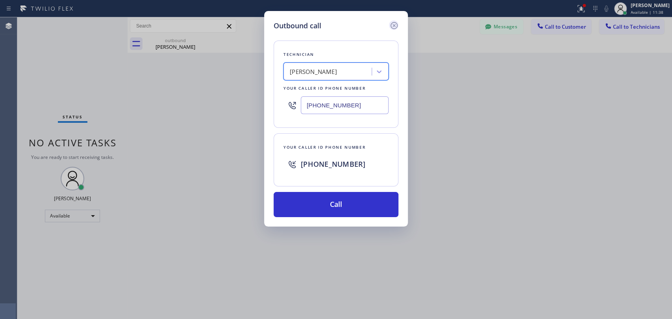
click at [394, 25] on icon at bounding box center [393, 25] width 9 height 9
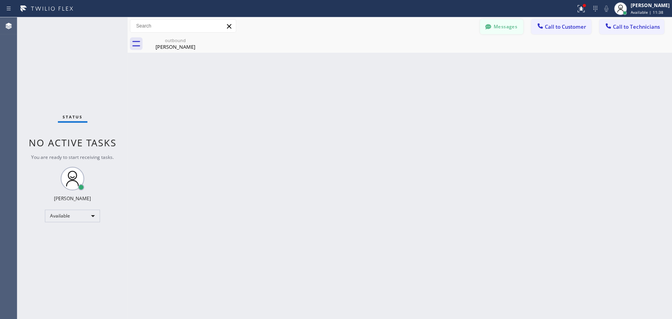
click at [491, 27] on icon at bounding box center [488, 27] width 8 height 8
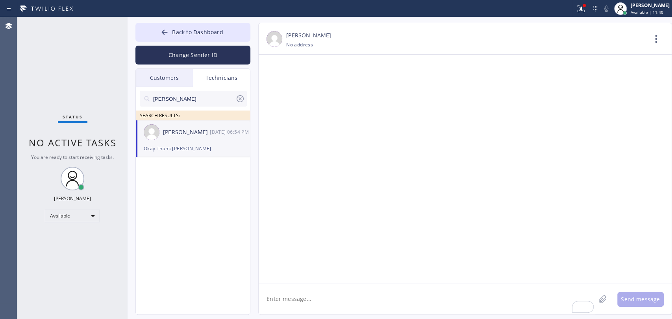
click at [192, 97] on input "[PERSON_NAME]" at bounding box center [193, 99] width 83 height 16
type input "[PERSON_NAME]"
drag, startPoint x: 190, startPoint y: 131, endPoint x: 292, endPoint y: 299, distance: 196.2
click at [190, 131] on div "[PERSON_NAME]" at bounding box center [186, 132] width 47 height 9
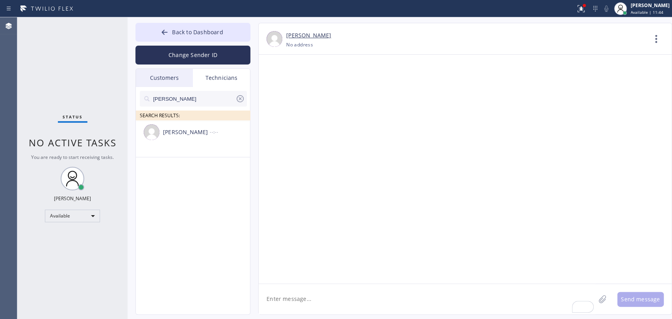
click at [292, 299] on textarea "To enrich screen reader interactions, please activate Accessibility in Grammarl…" at bounding box center [427, 299] width 337 height 30
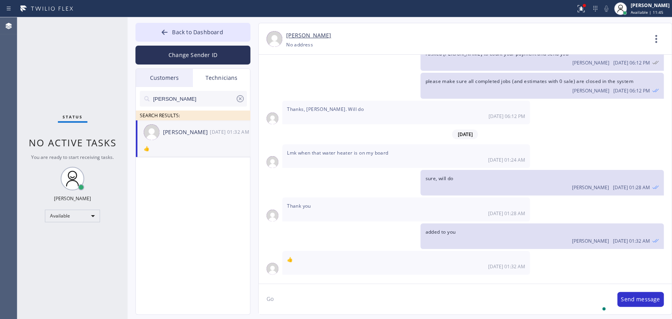
scroll to position [639, 0]
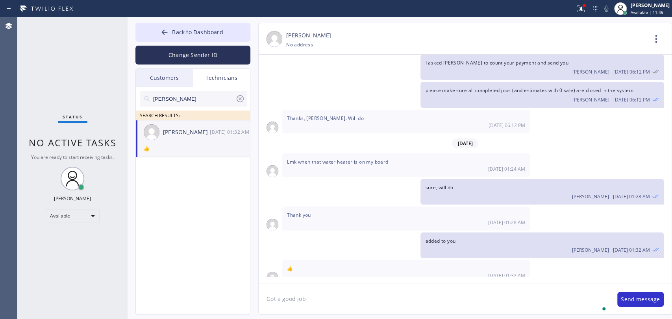
type textarea "Got a good job"
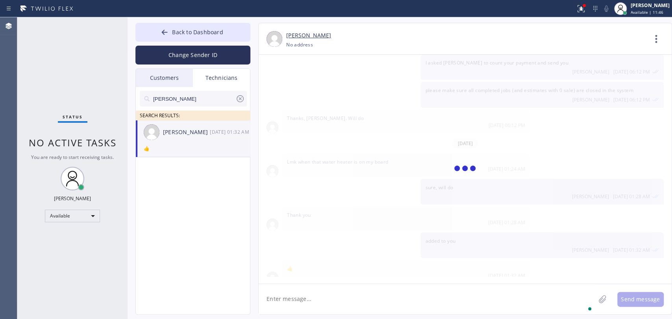
paste textarea "1-4 | Free SCF | Had a water leak someone from the city came to inform cust tha…"
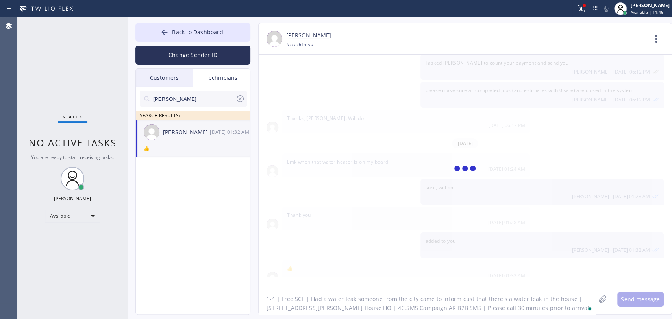
scroll to position [15, 0]
type textarea "1-4 | Free SCF | Had a water leak someone from the city came to inform cust tha…"
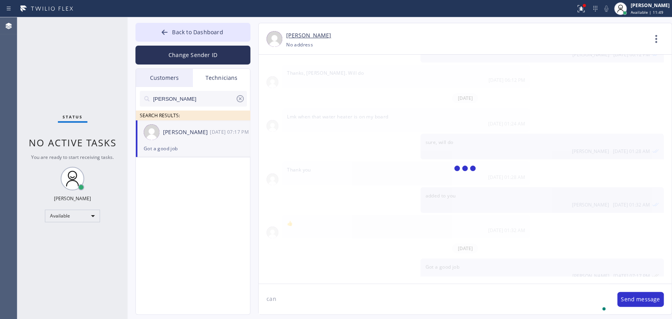
scroll to position [727, 0]
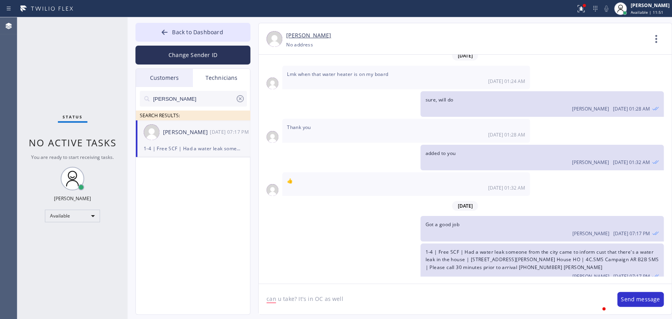
type textarea "can u take? It's in OC as well"
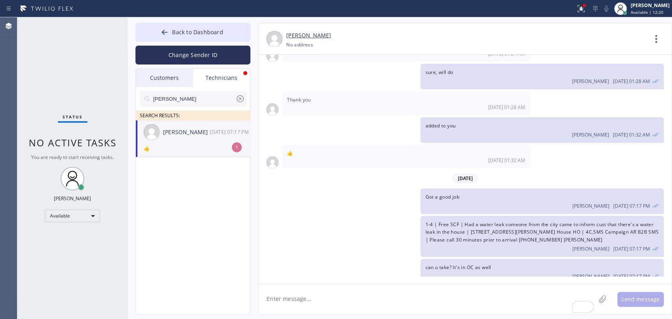
scroll to position [779, 0]
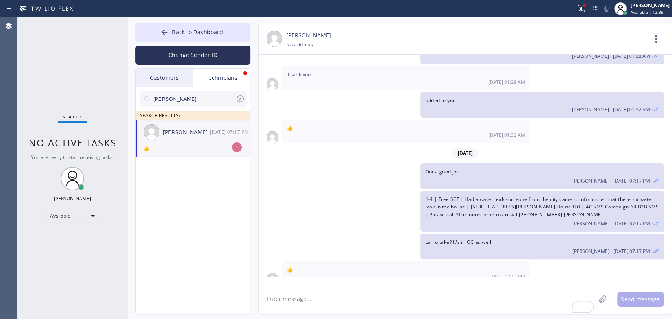
click at [177, 148] on div "👍" at bounding box center [193, 148] width 98 height 9
click at [282, 294] on textarea "To enrich screen reader interactions, please activate Accessibility in Grammarl…" at bounding box center [427, 299] width 337 height 30
type textarea "a"
type textarea "w"
type textarea "awesome, added to you"
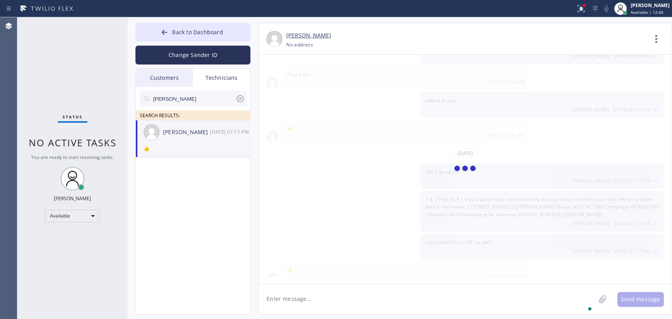
scroll to position [806, 0]
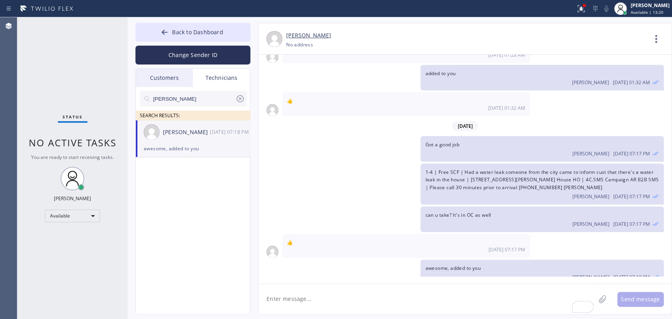
click at [437, 173] on div "1-4 | Free SCF | Had a water leak someone from the city came to inform cust tha…" at bounding box center [541, 184] width 243 height 41
click at [461, 177] on span "1-4 | Free SCF | Had a water leak someone from the city came to inform cust tha…" at bounding box center [541, 180] width 233 height 22
click at [642, 11] on span "Available | 18:18" at bounding box center [647, 12] width 33 height 6
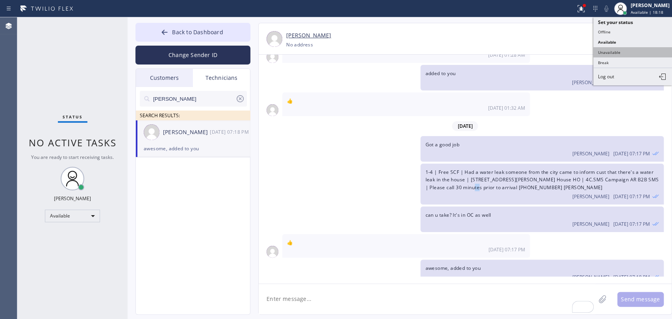
click at [618, 48] on button "Unavailable" at bounding box center [632, 52] width 79 height 10
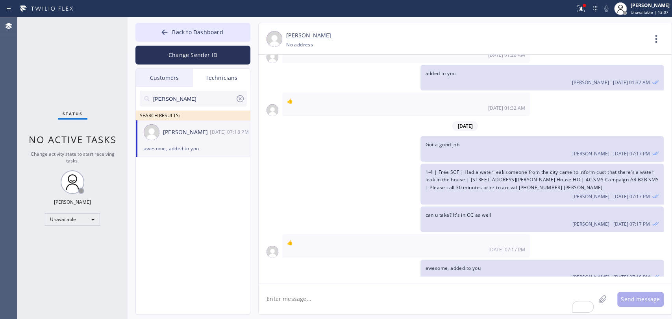
drag, startPoint x: 196, startPoint y: 125, endPoint x: 202, endPoint y: 124, distance: 6.7
click at [201, 125] on div "[PERSON_NAME] [DATE] 07:18 PM" at bounding box center [193, 132] width 115 height 24
click at [92, 216] on div "Unavailable" at bounding box center [72, 219] width 55 height 13
click at [82, 236] on li "Available" at bounding box center [72, 239] width 54 height 9
click at [83, 250] on div "Status No active tasks Change activity state to start receiving tasks. [PERSON_…" at bounding box center [72, 168] width 110 height 302
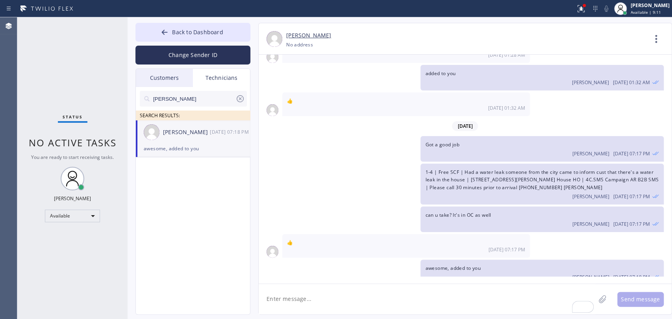
click at [462, 179] on span "1-4 | Free SCF | Had a water leak someone from the city came to inform cust tha…" at bounding box center [541, 180] width 233 height 22
click at [160, 83] on div "Customers" at bounding box center [164, 78] width 57 height 18
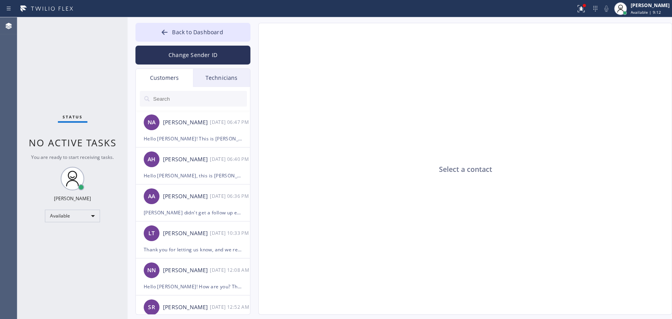
drag, startPoint x: 179, startPoint y: 48, endPoint x: 181, endPoint y: 42, distance: 6.6
click at [179, 46] on button "Change Sender ID" at bounding box center [192, 55] width 115 height 19
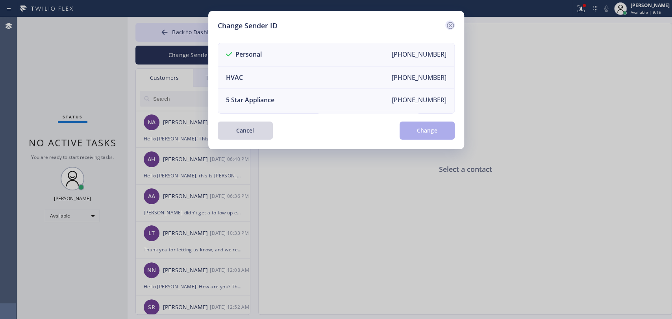
click at [450, 24] on icon at bounding box center [450, 25] width 9 height 9
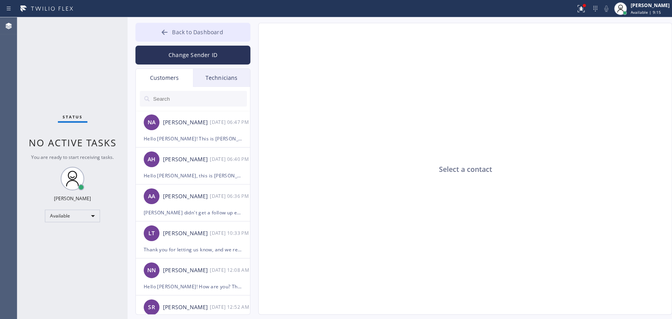
click at [224, 29] on button "Back to Dashboard" at bounding box center [192, 32] width 115 height 19
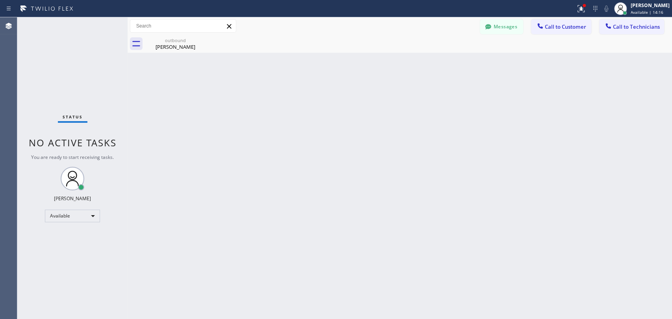
click at [453, 59] on div "Back to Dashboard Change Sender ID Customers Technicians NA [PERSON_NAME] [DATE…" at bounding box center [400, 168] width 544 height 302
click at [421, 54] on div "Back to Dashboard Change Sender ID Customers Technicians NA [PERSON_NAME] [DATE…" at bounding box center [400, 168] width 544 height 302
click at [469, 226] on div "Back to Dashboard Change Sender ID Customers Technicians NA [PERSON_NAME] [DATE…" at bounding box center [400, 168] width 544 height 302
click at [610, 224] on div "Back to Dashboard Change Sender ID Customers Technicians NA [PERSON_NAME] [DATE…" at bounding box center [400, 168] width 544 height 302
click at [517, 194] on div "Back to Dashboard Change Sender ID Customers Technicians NA [PERSON_NAME] [DATE…" at bounding box center [400, 168] width 544 height 302
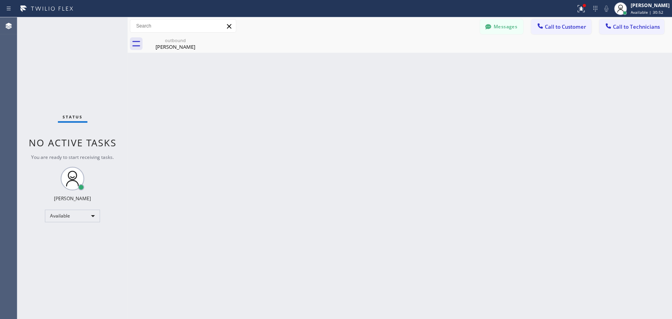
click at [360, 126] on div "Back to Dashboard Change Sender ID Customers Technicians NA [PERSON_NAME] [DATE…" at bounding box center [400, 168] width 544 height 302
click at [271, 191] on div "Back to Dashboard Change Sender ID Customers Technicians NA [PERSON_NAME] [DATE…" at bounding box center [400, 168] width 544 height 302
click at [551, 295] on div "Back to Dashboard Change Sender ID Customers Technicians NA [PERSON_NAME] [DATE…" at bounding box center [400, 168] width 544 height 302
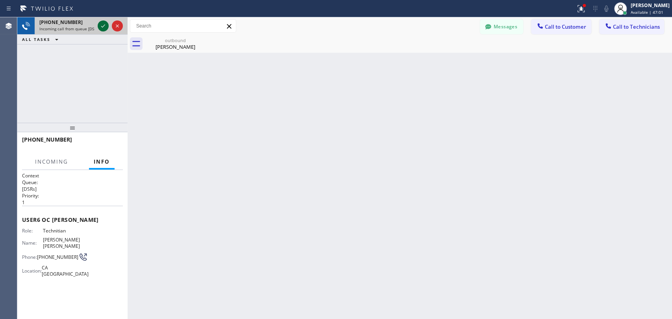
click at [103, 27] on icon at bounding box center [102, 25] width 9 height 9
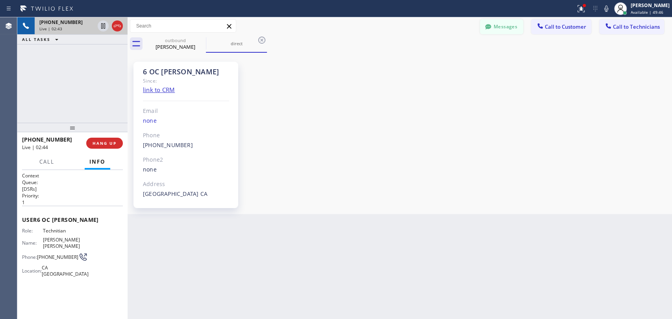
click at [485, 22] on button "Messages" at bounding box center [501, 26] width 43 height 15
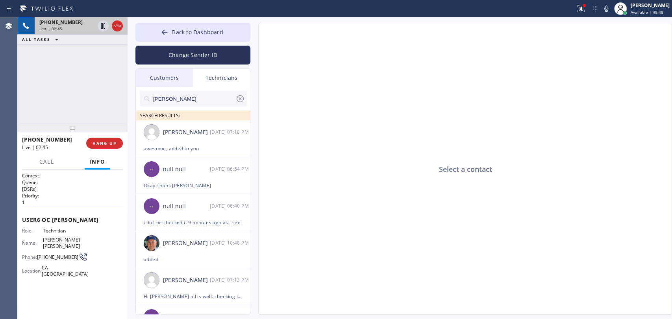
click at [159, 75] on div "Customers" at bounding box center [164, 78] width 57 height 18
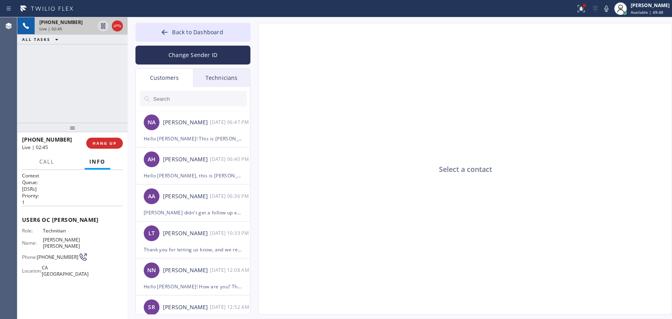
click at [167, 91] on input "text" at bounding box center [199, 99] width 94 height 16
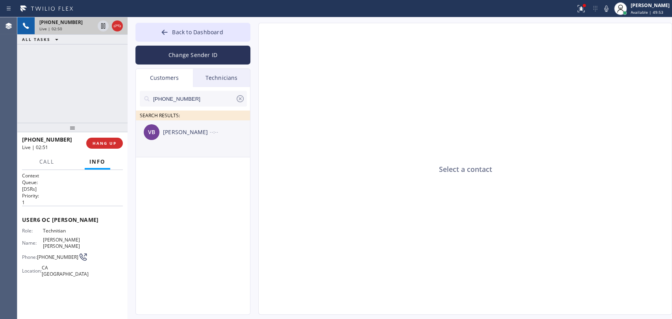
click at [180, 145] on li "VB [PERSON_NAME] --:--" at bounding box center [193, 138] width 115 height 37
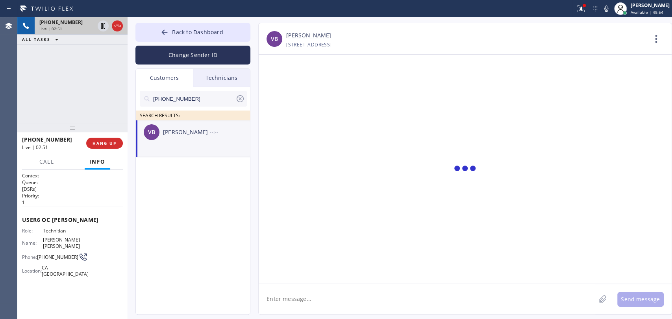
click at [300, 298] on textarea at bounding box center [427, 299] width 337 height 30
paste textarea "[URL][DOMAIN_NAME]"
type textarea "Hello [PERSON_NAME]! This is [PERSON_NAME] from 5 Star Plumbing. Please find th…"
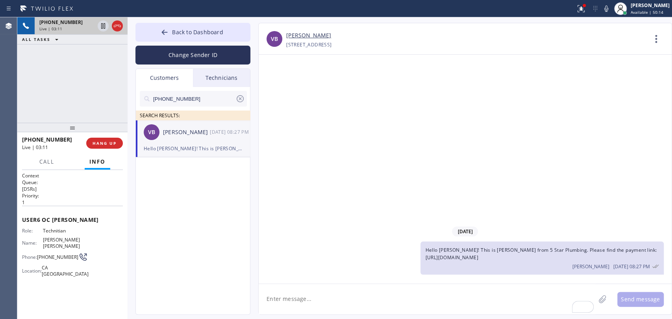
click at [478, 253] on span "Hello [PERSON_NAME]! This is [PERSON_NAME] from 5 Star Plumbing. Please find th…" at bounding box center [540, 254] width 231 height 14
click at [478, 252] on span "Hello [PERSON_NAME]! This is [PERSON_NAME] from 5 Star Plumbing. Please find th…" at bounding box center [540, 254] width 231 height 14
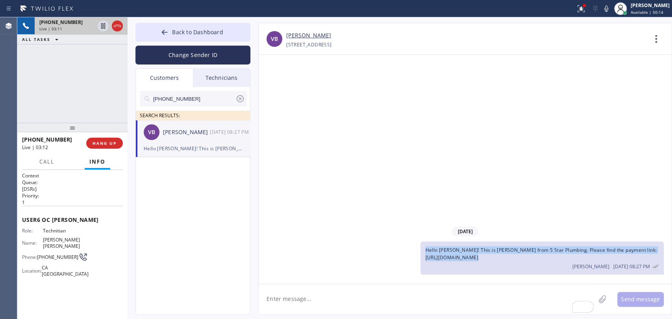
click at [478, 252] on span "Hello [PERSON_NAME]! This is [PERSON_NAME] from 5 Star Plumbing. Please find th…" at bounding box center [540, 254] width 231 height 14
click at [479, 244] on div "Hello [PERSON_NAME]! This is [PERSON_NAME] from 5 Star Plumbing. Please find th…" at bounding box center [541, 258] width 243 height 33
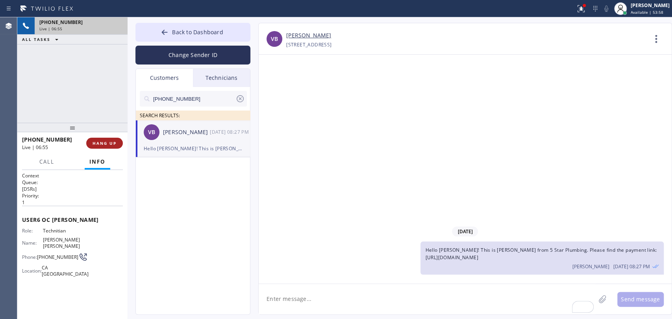
click at [104, 146] on button "HANG UP" at bounding box center [104, 143] width 37 height 11
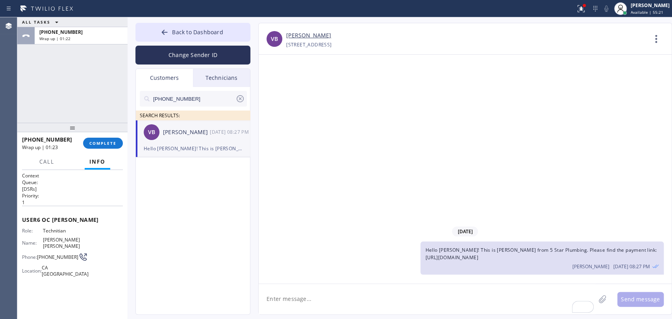
drag, startPoint x: 72, startPoint y: 137, endPoint x: 83, endPoint y: 137, distance: 11.0
click at [73, 137] on div "[PHONE_NUMBER]" at bounding box center [49, 139] width 55 height 7
click at [84, 137] on div "[PHONE_NUMBER] Wrap up | 01:23 COMPLETE" at bounding box center [72, 143] width 101 height 20
click at [91, 138] on button "COMPLETE" at bounding box center [103, 143] width 40 height 11
click at [96, 134] on div "[PHONE_NUMBER] Wrap up | 01:24 COMPLETE" at bounding box center [72, 143] width 101 height 20
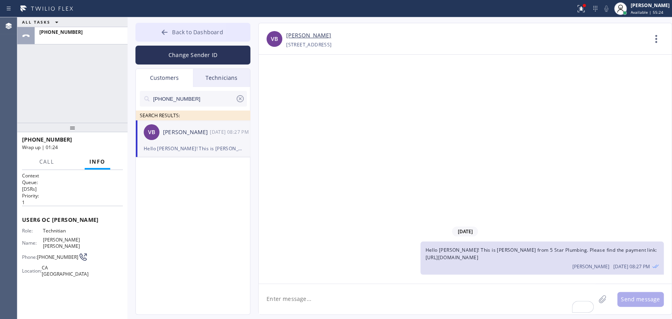
click at [162, 33] on icon at bounding box center [165, 32] width 8 height 8
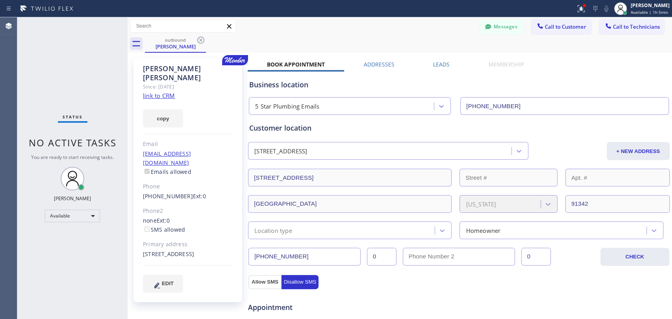
click at [202, 41] on icon at bounding box center [200, 39] width 9 height 9
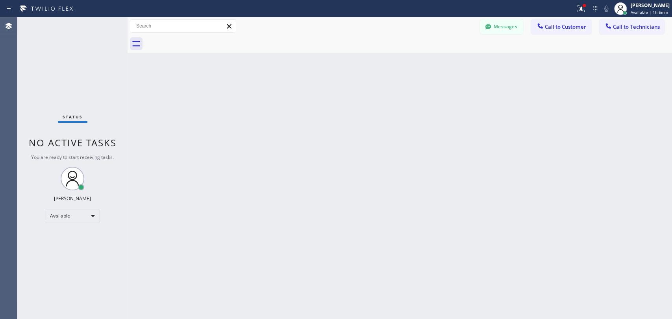
click at [205, 74] on div "Back to Dashboard Change Sender ID Customers Technicians [PHONE_NUMBER] SEARCH …" at bounding box center [400, 168] width 544 height 302
click at [485, 120] on div "Back to Dashboard Change Sender ID Customers Technicians [PHONE_NUMBER] SEARCH …" at bounding box center [400, 168] width 544 height 302
click at [492, 182] on div "Back to Dashboard Change Sender ID Customers Technicians [PHONE_NUMBER] SEARCH …" at bounding box center [400, 168] width 544 height 302
click at [398, 222] on div "Back to Dashboard Change Sender ID Customers Technicians [PHONE_NUMBER] SEARCH …" at bounding box center [400, 168] width 544 height 302
click at [624, 26] on span "Call to Technicians" at bounding box center [636, 26] width 47 height 7
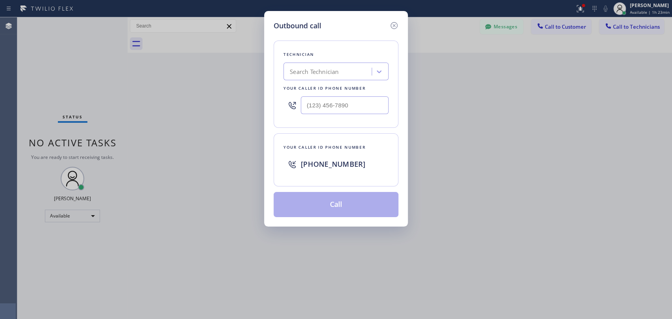
click at [352, 96] on input "text" at bounding box center [345, 105] width 88 height 18
type input "(___) ___-____"
click at [339, 79] on div "Search Technician" at bounding box center [335, 72] width 105 height 18
type input "shah"
click at [318, 89] on div "[PERSON_NAME]" at bounding box center [335, 88] width 105 height 14
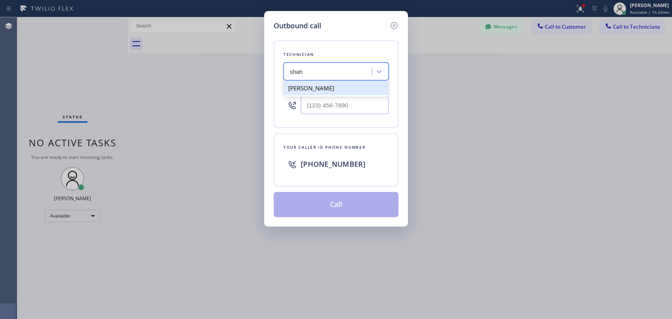
type input "[PHONE_NUMBER]"
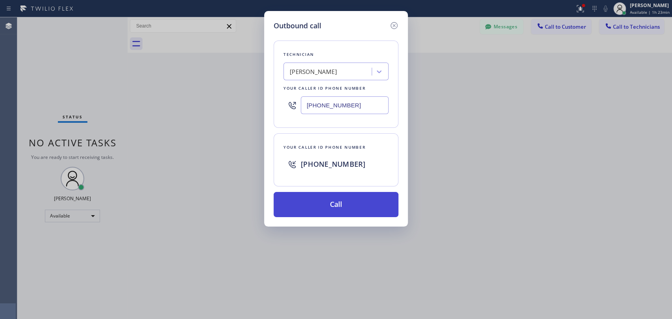
click at [301, 207] on button "Call" at bounding box center [336, 204] width 125 height 25
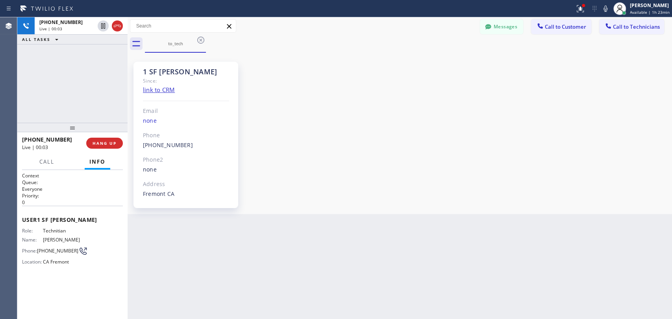
drag, startPoint x: 115, startPoint y: 146, endPoint x: 4, endPoint y: 189, distance: 118.5
click at [115, 146] on span "HANG UP" at bounding box center [104, 144] width 24 height 6
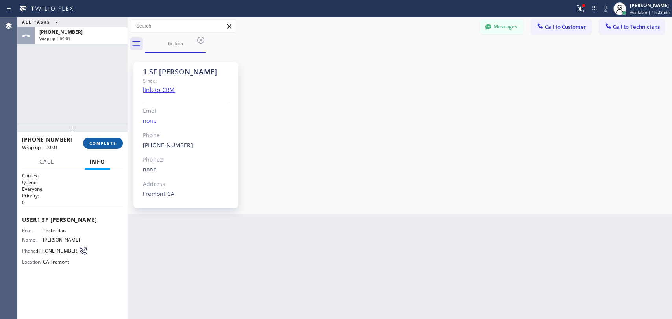
click at [96, 139] on button "COMPLETE" at bounding box center [103, 143] width 40 height 11
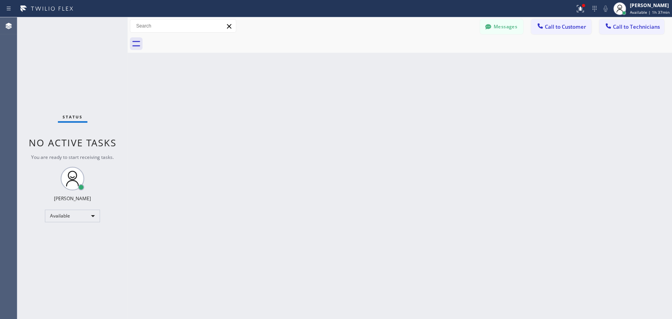
click at [368, 190] on div "Back to Dashboard Change Sender ID Customers Technicians [PHONE_NUMBER] SEARCH …" at bounding box center [400, 168] width 544 height 302
click at [613, 223] on div "Back to Dashboard Change Sender ID Customers Technicians [PHONE_NUMBER] SEARCH …" at bounding box center [400, 168] width 544 height 302
drag, startPoint x: 613, startPoint y: 223, endPoint x: 606, endPoint y: 221, distance: 7.4
click at [609, 221] on div "Back to Dashboard Change Sender ID Customers Technicians [PHONE_NUMBER] SEARCH …" at bounding box center [400, 168] width 544 height 302
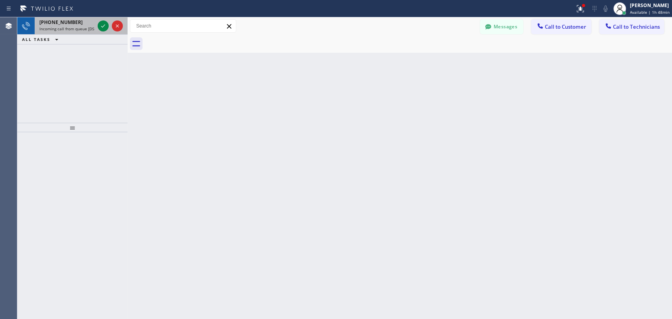
click at [61, 29] on span "Incoming call from queue [DSRs]" at bounding box center [69, 29] width 60 height 6
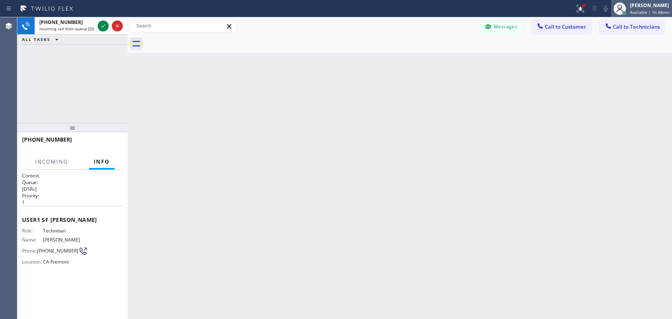
click at [642, 7] on div "[PERSON_NAME]" at bounding box center [650, 5] width 40 height 7
click at [499, 108] on div "Back to Dashboard Change Sender ID Customers Technicians [PHONE_NUMBER] SEARCH …" at bounding box center [400, 168] width 544 height 302
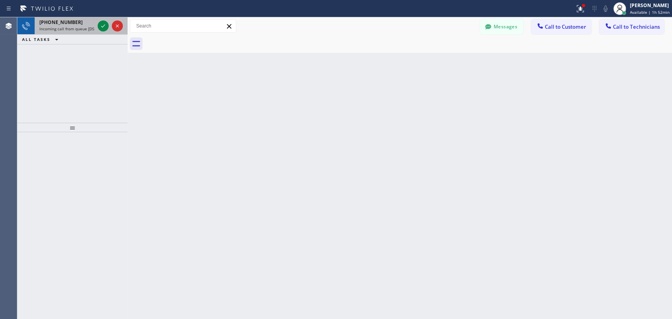
click at [73, 27] on span "Incoming call from queue [DSRs]" at bounding box center [69, 29] width 60 height 6
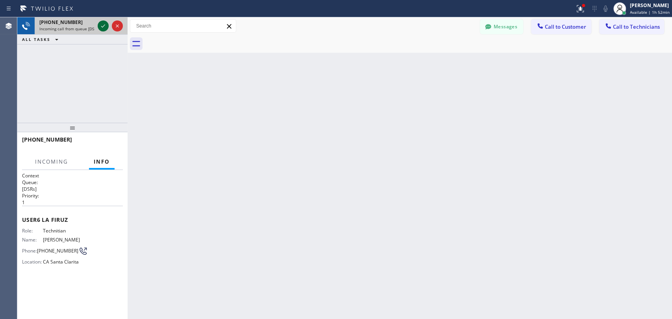
click at [105, 27] on icon at bounding box center [102, 25] width 9 height 9
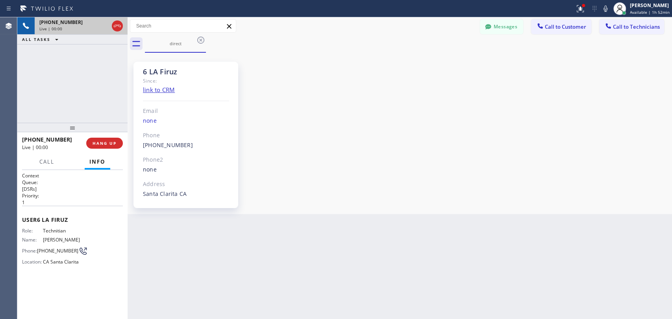
scroll to position [4784, 0]
drag, startPoint x: 94, startPoint y: 142, endPoint x: 4, endPoint y: 147, distance: 91.0
click at [94, 142] on span "HANG UP" at bounding box center [104, 144] width 24 height 6
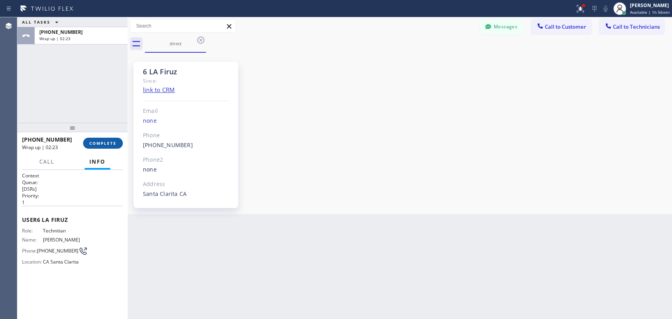
click at [109, 139] on button "COMPLETE" at bounding box center [103, 143] width 40 height 11
click at [89, 120] on div "ALL TASKS ALL TASKS ACTIVE TASKS TASKS IN WRAP UP [PHONE_NUMBER] Wrap up | 02:2…" at bounding box center [72, 168] width 110 height 302
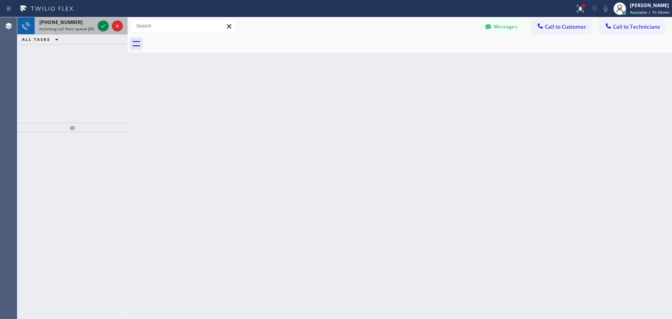
click at [85, 24] on div "[PHONE_NUMBER]" at bounding box center [66, 22] width 55 height 7
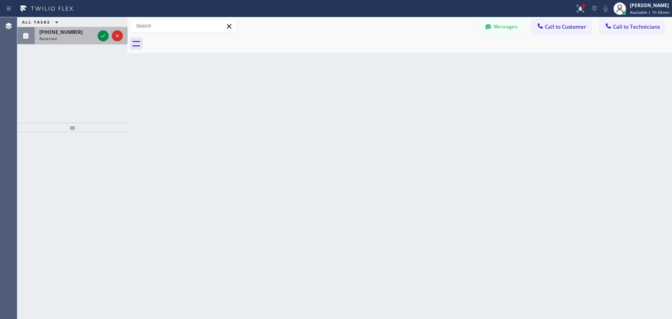
click at [75, 36] on div "Reserved" at bounding box center [66, 39] width 55 height 6
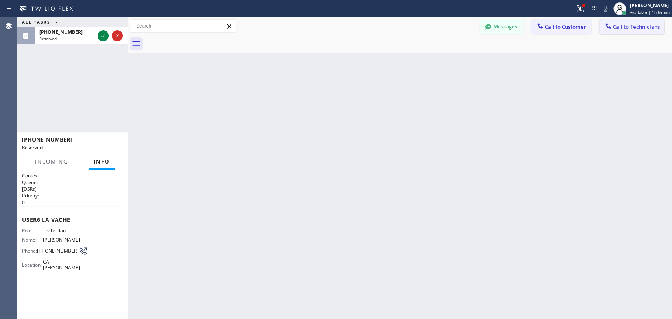
click at [649, 19] on button "Call to Technicians" at bounding box center [631, 26] width 65 height 15
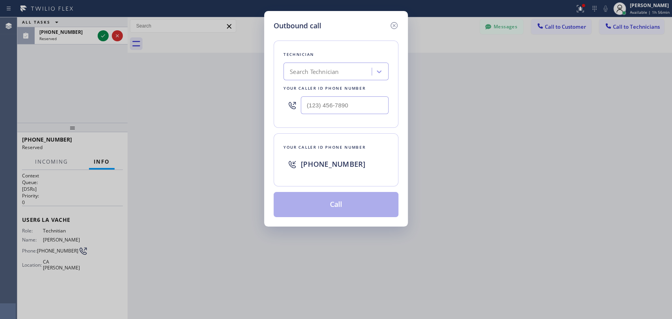
click at [355, 64] on div "Search Technician" at bounding box center [335, 72] width 105 height 18
type input "vache"
click at [335, 89] on div "[PERSON_NAME]" at bounding box center [335, 88] width 105 height 14
type input "[PHONE_NUMBER]"
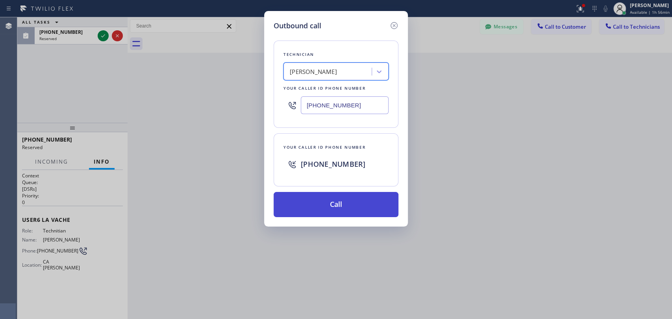
click at [317, 206] on button "Call" at bounding box center [336, 204] width 125 height 25
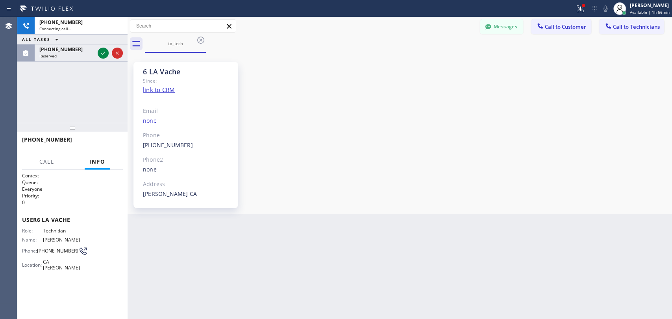
scroll to position [19522, 0]
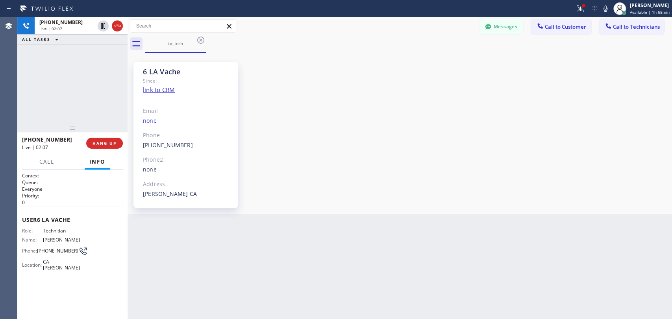
click at [154, 62] on div "6 LA Vache Since: link to CRM Email none Phone [PHONE_NUMBER] Outbound call Tec…" at bounding box center [185, 135] width 105 height 146
click at [151, 65] on div "6 LA Vache Since: link to CRM Email none Phone [PHONE_NUMBER] Outbound call Tec…" at bounding box center [185, 135] width 105 height 146
click at [112, 142] on span "HANG UP" at bounding box center [104, 144] width 24 height 6
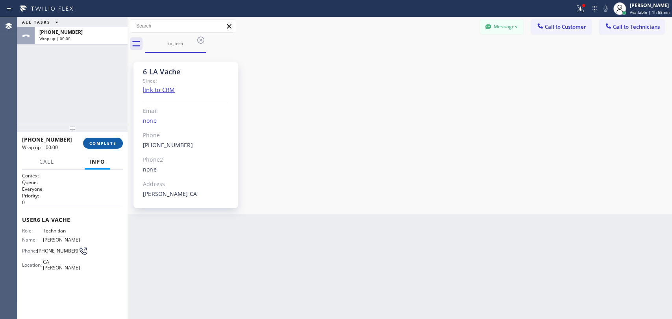
click at [102, 143] on span "COMPLETE" at bounding box center [102, 144] width 27 height 6
click at [463, 123] on div "6 LA Vache Since: link to CRM Email none Phone [PHONE_NUMBER] Outbound call Tec…" at bounding box center [399, 133] width 540 height 157
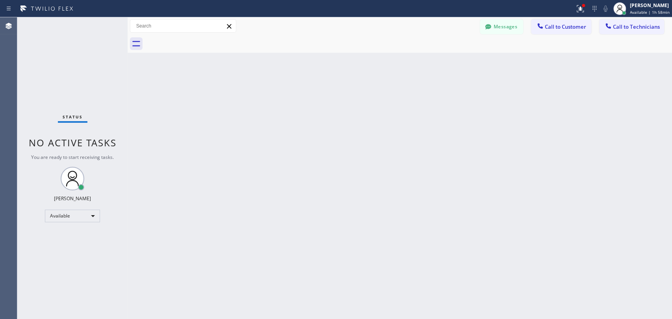
click at [100, 128] on div "Status No active tasks You are ready to start receiving tasks. [PERSON_NAME] Av…" at bounding box center [72, 168] width 110 height 302
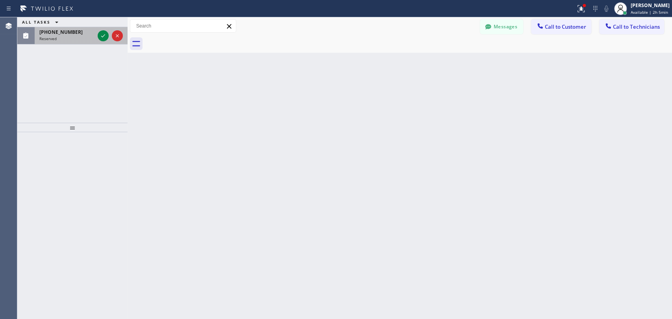
click at [55, 36] on span "Reserved" at bounding box center [47, 39] width 17 height 6
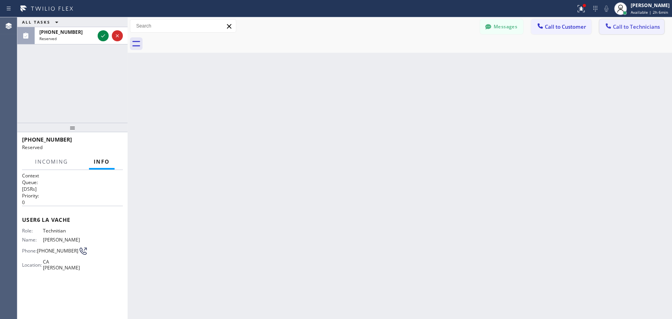
click at [633, 22] on button "Call to Technicians" at bounding box center [631, 26] width 65 height 15
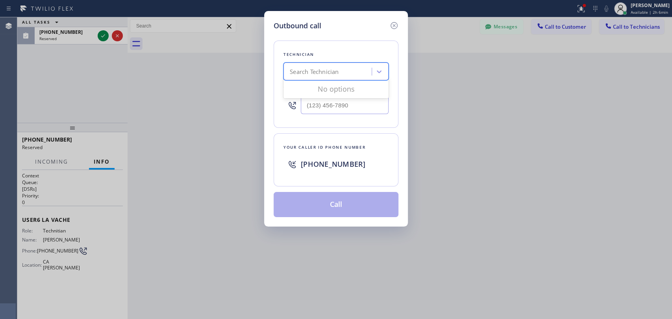
click at [324, 73] on div "Search Technician" at bounding box center [314, 71] width 49 height 9
type input "vach"
click at [346, 107] on input "text" at bounding box center [345, 105] width 88 height 18
type input "(___) ___-____"
click at [348, 80] on div "Search Technician" at bounding box center [335, 72] width 105 height 18
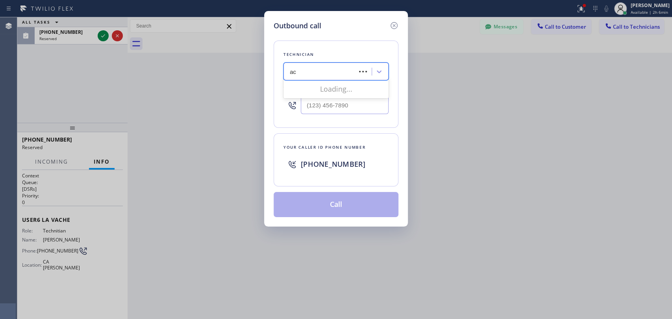
type input "a"
type input "vache"
click at [335, 91] on div "[PERSON_NAME]" at bounding box center [335, 88] width 105 height 14
type input "[PHONE_NUMBER]"
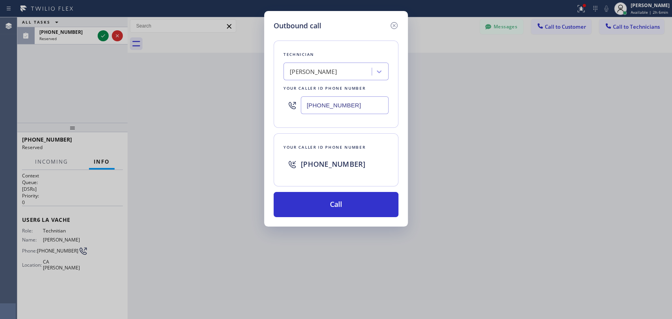
click at [297, 218] on div "Outbound call Technician [PERSON_NAME] Your caller id phone number [PHONE_NUMBE…" at bounding box center [336, 119] width 144 height 216
click at [298, 214] on button "Call" at bounding box center [336, 204] width 125 height 25
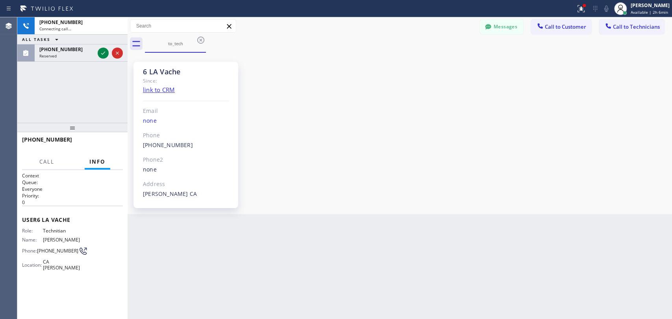
scroll to position [19522, 0]
click at [53, 160] on span "Call" at bounding box center [46, 161] width 15 height 7
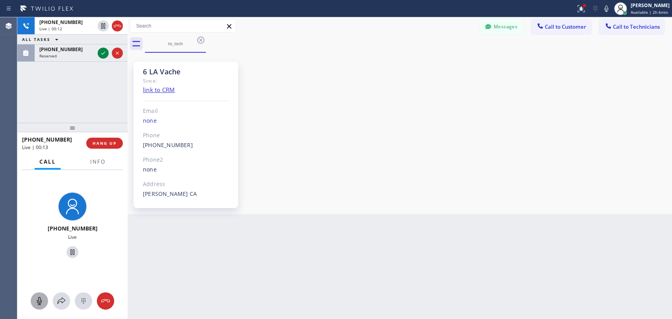
click at [38, 300] on icon at bounding box center [39, 300] width 9 height 9
click at [41, 294] on button at bounding box center [39, 300] width 17 height 17
click at [102, 141] on span "HANG UP" at bounding box center [104, 144] width 24 height 6
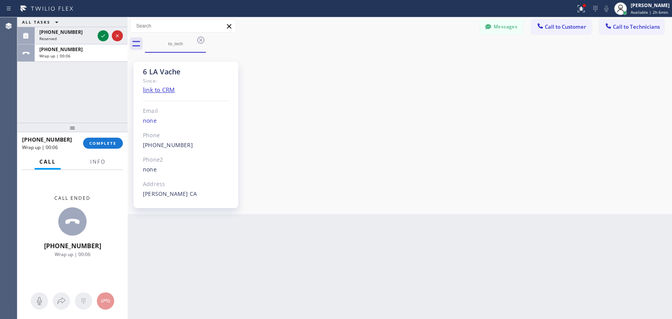
click at [113, 131] on div at bounding box center [72, 127] width 110 height 9
click at [113, 141] on button "COMPLETE" at bounding box center [103, 143] width 40 height 11
drag, startPoint x: 92, startPoint y: 112, endPoint x: 89, endPoint y: 94, distance: 18.4
click at [91, 112] on div "ALL TASKS ALL TASKS ACTIVE TASKS TASKS IN WRAP UP [PHONE_NUMBER] Reserved [PHON…" at bounding box center [72, 69] width 110 height 105
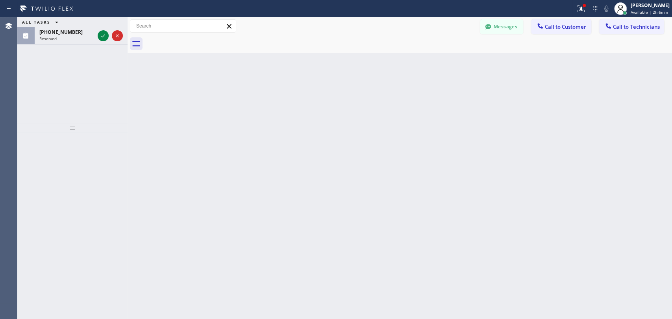
click at [69, 39] on div "Reserved" at bounding box center [66, 39] width 55 height 6
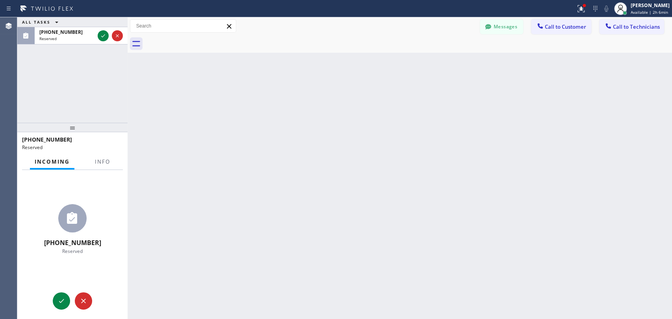
click at [565, 28] on span "Call to Customer" at bounding box center [565, 26] width 41 height 7
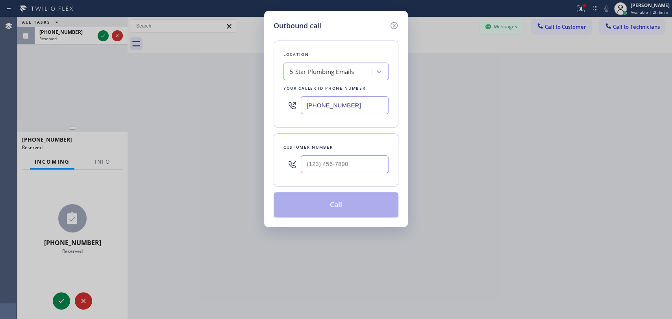
click at [354, 89] on div "Your caller id phone number" at bounding box center [335, 88] width 105 height 8
click at [349, 78] on div "5 Star Plumbing Emails" at bounding box center [329, 72] width 86 height 14
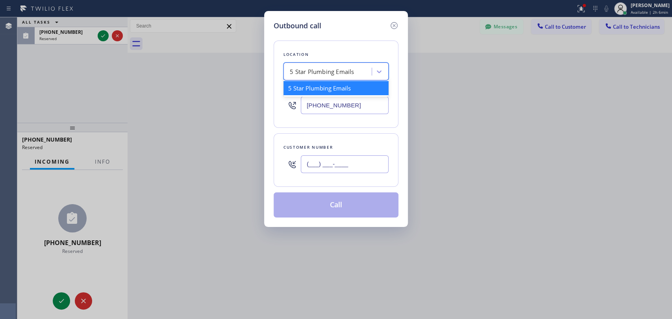
click at [324, 165] on input "(___) ___-____" at bounding box center [345, 164] width 88 height 18
paste input "text"
type input "(___) ___-____"
click at [320, 70] on div "5 Star Plumbing Emails" at bounding box center [322, 71] width 64 height 9
paste input "Oasis Plumbers [GEOGRAPHIC_DATA][PERSON_NAME]"
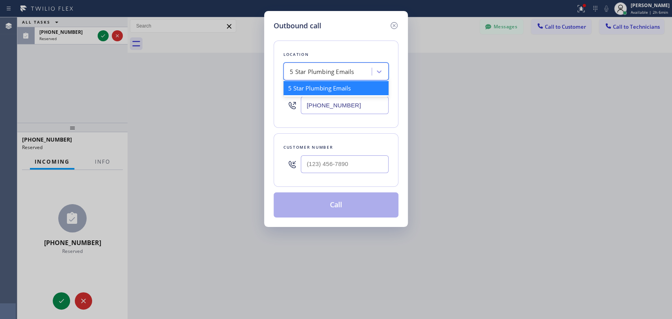
type input "Oasis Plumbers [GEOGRAPHIC_DATA][PERSON_NAME]"
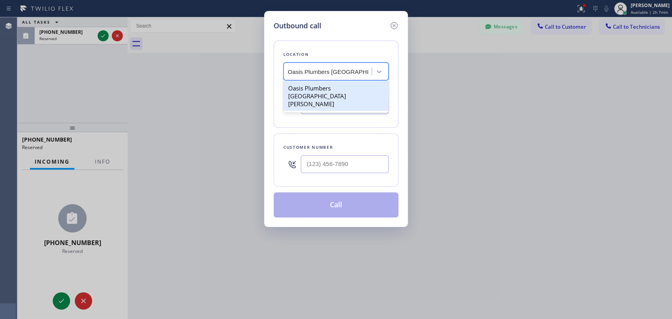
click at [310, 86] on div "Oasis Plumbers [GEOGRAPHIC_DATA][PERSON_NAME]" at bounding box center [335, 96] width 105 height 30
type input "[PHONE_NUMBER]"
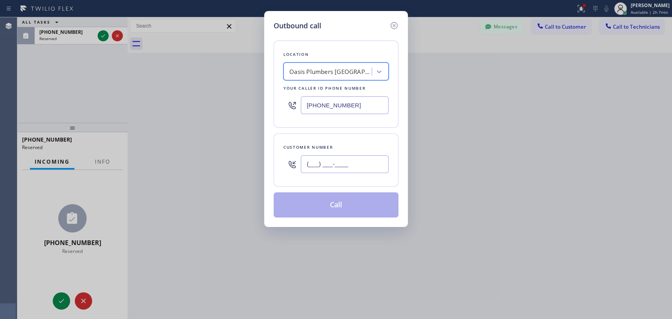
click at [326, 165] on input "(___) ___-____" at bounding box center [345, 164] width 88 height 18
paste input "626) 475-3504"
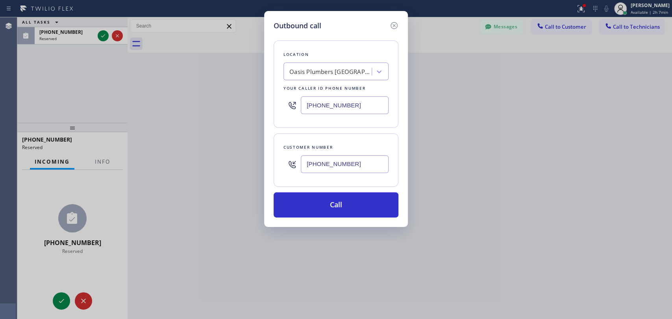
type input "[PHONE_NUMBER]"
click at [327, 204] on button "Call" at bounding box center [336, 204] width 125 height 25
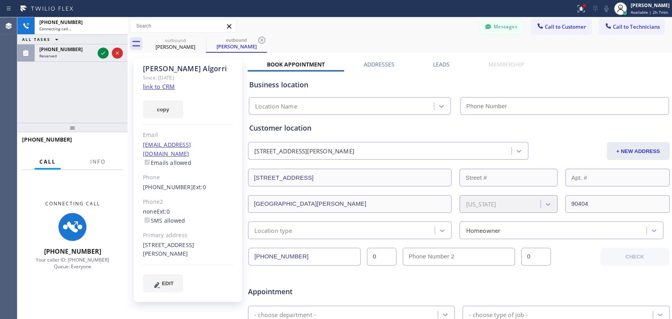
click at [178, 68] on div "[PERSON_NAME]" at bounding box center [188, 68] width 90 height 9
drag, startPoint x: 178, startPoint y: 68, endPoint x: 172, endPoint y: 68, distance: 5.1
click at [177, 68] on div "[PERSON_NAME]" at bounding box center [188, 68] width 90 height 9
click at [172, 68] on div "[PERSON_NAME]" at bounding box center [188, 68] width 90 height 9
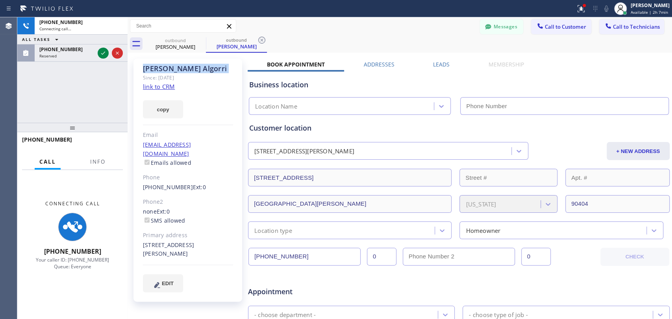
type input "[PHONE_NUMBER]"
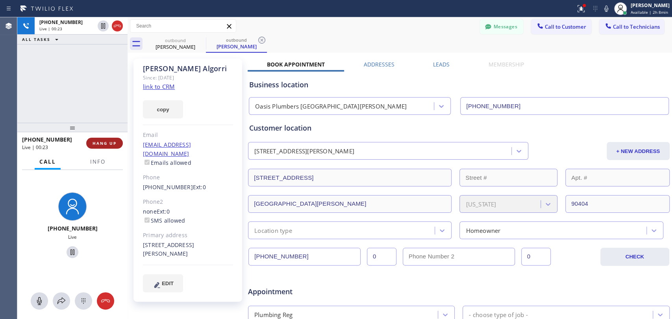
click at [99, 138] on button "HANG UP" at bounding box center [104, 143] width 37 height 11
click at [108, 141] on span "HANG UP" at bounding box center [104, 144] width 24 height 6
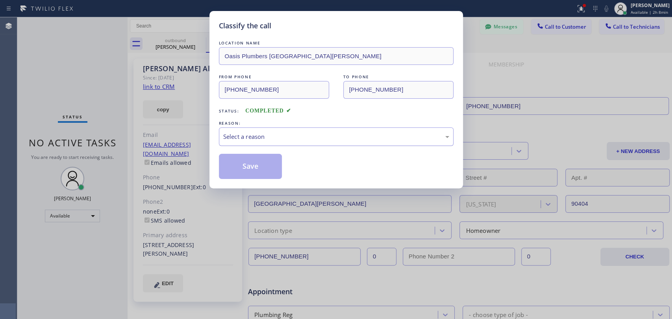
click at [318, 143] on div "Select a reason" at bounding box center [336, 137] width 235 height 18
click at [252, 161] on button "Save" at bounding box center [250, 166] width 63 height 25
click at [490, 24] on div "Classify the call LOCATION NAME [DOMAIN_NAME] 5 Star Plumbing Emails FROM PHONE…" at bounding box center [344, 168] width 655 height 302
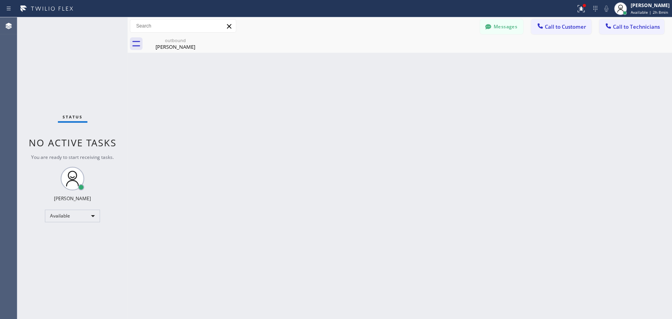
click at [490, 24] on icon at bounding box center [488, 27] width 8 height 8
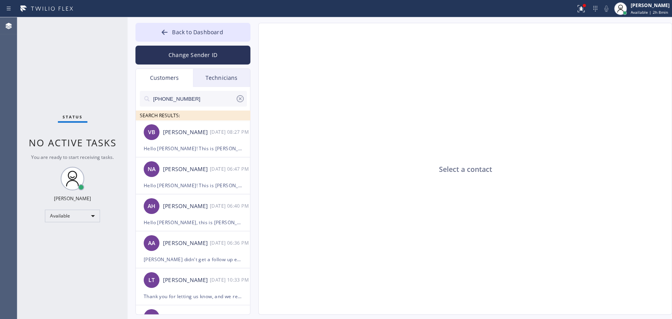
click at [217, 78] on div "Technicians" at bounding box center [221, 78] width 57 height 18
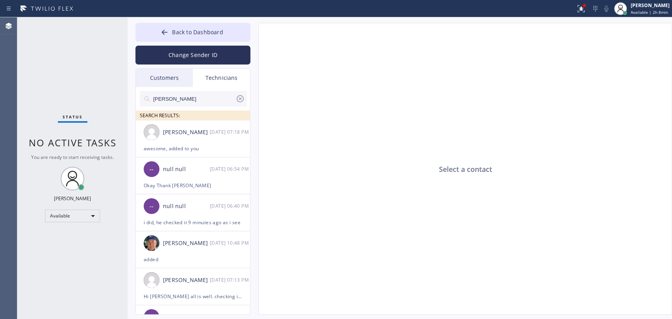
click at [200, 95] on input "[PERSON_NAME]" at bounding box center [193, 99] width 83 height 16
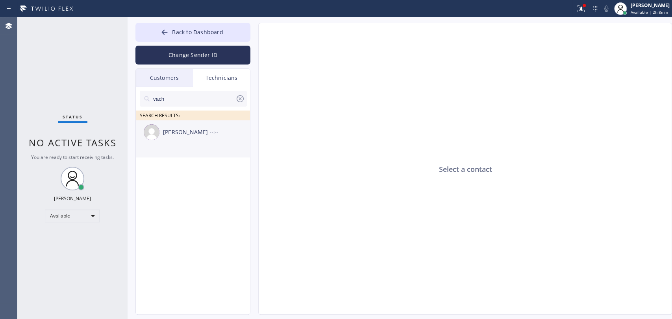
type input "vach"
click at [193, 128] on div "[PERSON_NAME]" at bounding box center [186, 132] width 47 height 9
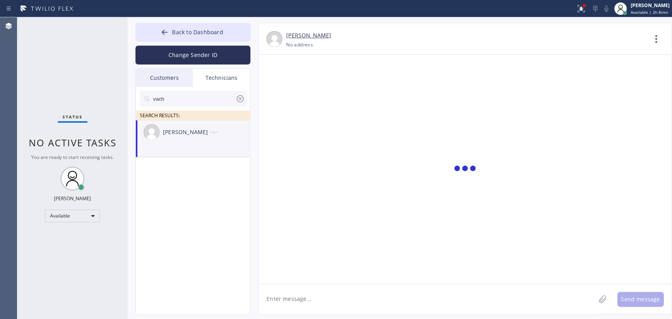
click at [309, 296] on textarea at bounding box center [427, 299] width 337 height 30
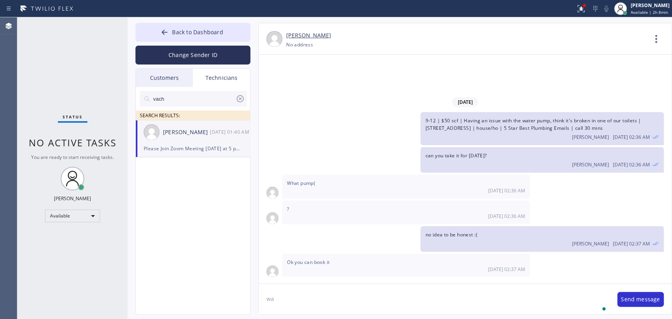
type textarea "w"
type textarea "a"
type textarea "same, i left him a voice message, will text him"
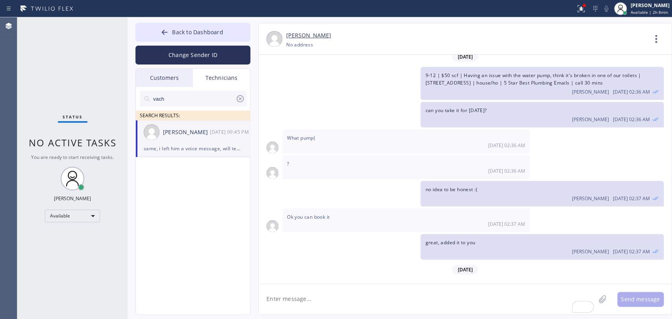
click at [182, 76] on div "Customers" at bounding box center [164, 78] width 57 height 18
click at [0, 0] on div at bounding box center [0, 0] width 0 height 0
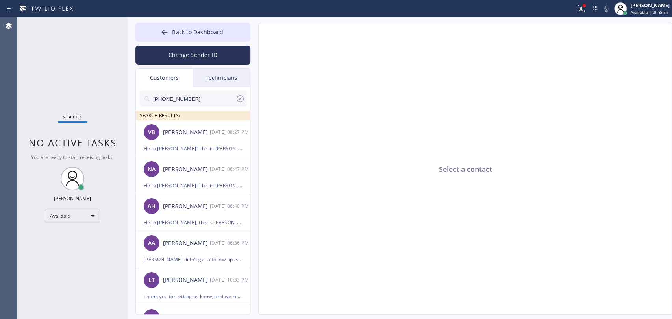
click at [183, 100] on input "[PHONE_NUMBER]" at bounding box center [193, 99] width 83 height 16
paste input "626) 475-350"
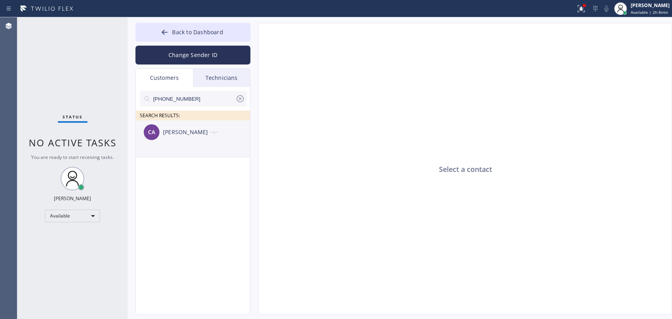
type input "[PHONE_NUMBER]"
click at [189, 145] on li "CA [PERSON_NAME] --:--" at bounding box center [193, 138] width 115 height 37
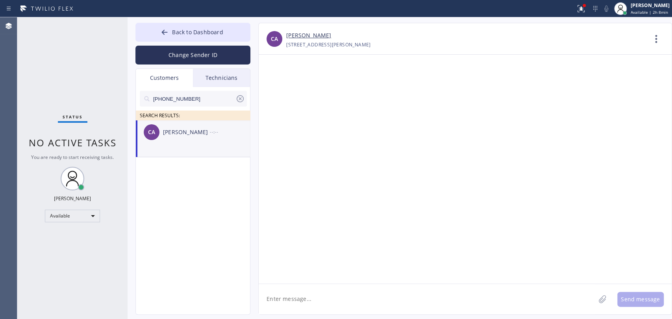
click at [315, 302] on textarea at bounding box center [427, 299] width 337 height 30
type textarea "Hello [PERSON_NAME]! This is [PERSON_NAME] from Oasis Plumbers regarding the pl…"
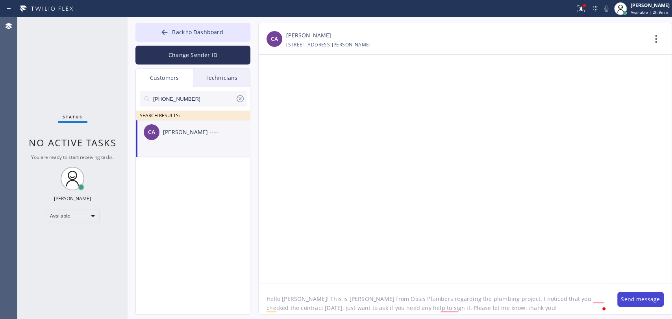
type textarea "Hello [PERSON_NAME]! This is [PERSON_NAME] from Oasis Plumbers regarding the pl…"
click at [638, 295] on button "Send message" at bounding box center [640, 299] width 46 height 15
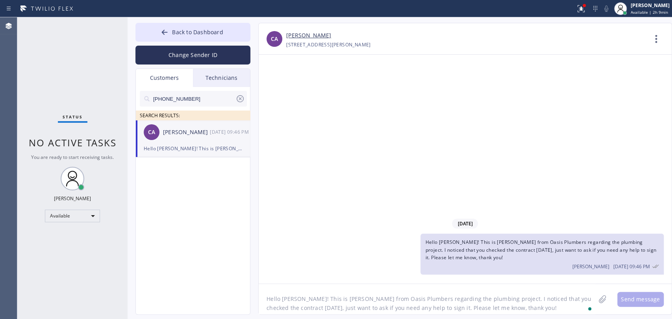
click at [215, 78] on div "Technicians" at bounding box center [221, 78] width 57 height 18
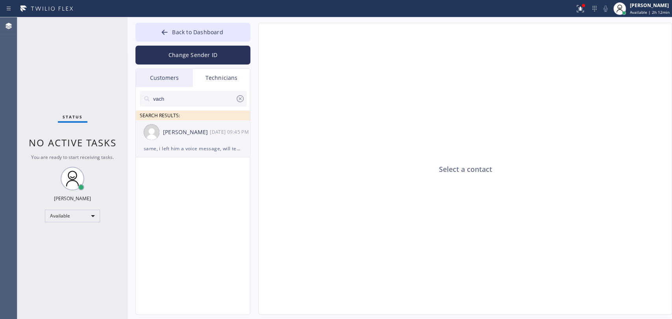
click at [200, 140] on div "Vache Katabyan 09/26 09:45 PM" at bounding box center [193, 132] width 115 height 24
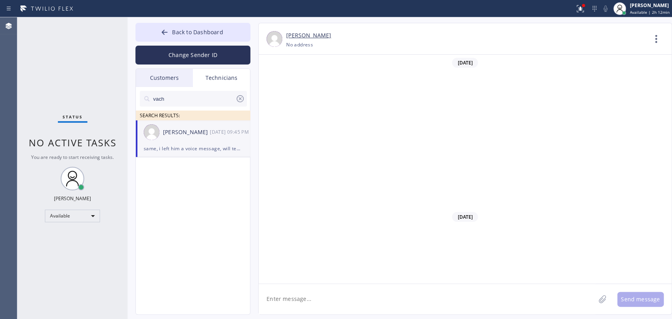
click at [179, 79] on div "Customers" at bounding box center [164, 78] width 57 height 18
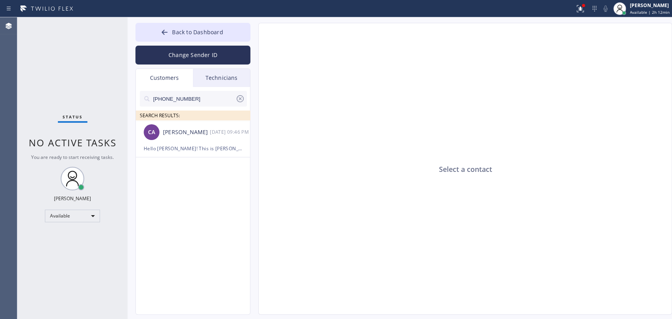
click at [110, 99] on div "Status No active tasks You are ready to start receiving tasks. [PERSON_NAME] Av…" at bounding box center [72, 168] width 110 height 302
click at [195, 24] on button "Back to Dashboard" at bounding box center [192, 32] width 115 height 19
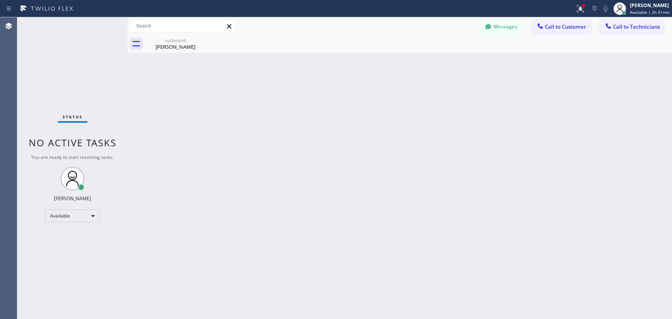
click at [556, 229] on div "Back to Dashboard Change Sender ID Customers Technicians (626) 475-3504 SEARCH …" at bounding box center [400, 168] width 544 height 302
click at [549, 221] on div "Back to Dashboard Change Sender ID Customers Technicians (626) 475-3504 SEARCH …" at bounding box center [400, 168] width 544 height 302
click at [344, 176] on div "Back to Dashboard Change Sender ID Customers Technicians (626) 475-3504 SEARCH …" at bounding box center [400, 168] width 544 height 302
click at [349, 196] on div "Back to Dashboard Change Sender ID Customers Technicians (626) 475-3504 SEARCH …" at bounding box center [400, 168] width 544 height 302
click at [497, 24] on button "Messages" at bounding box center [501, 26] width 43 height 15
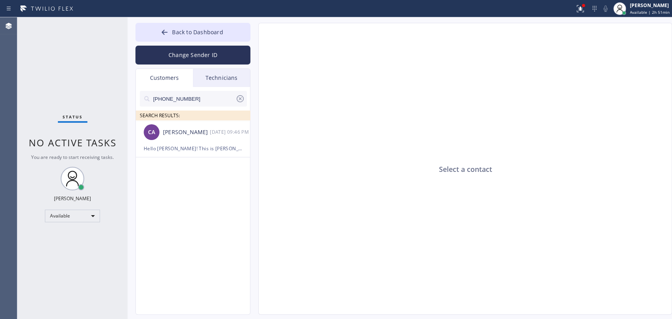
click at [170, 78] on div "Customers" at bounding box center [164, 78] width 57 height 18
click at [177, 134] on div "[PERSON_NAME]" at bounding box center [186, 132] width 47 height 9
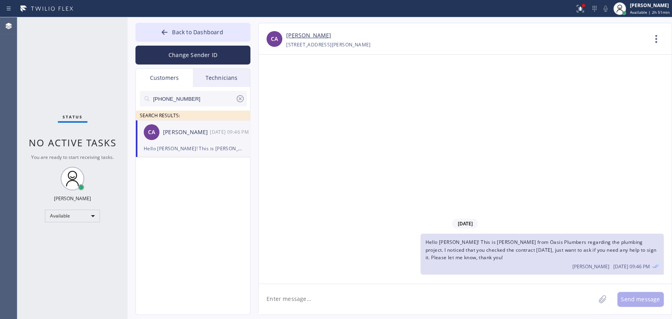
click at [218, 77] on div "Technicians" at bounding box center [221, 78] width 57 height 18
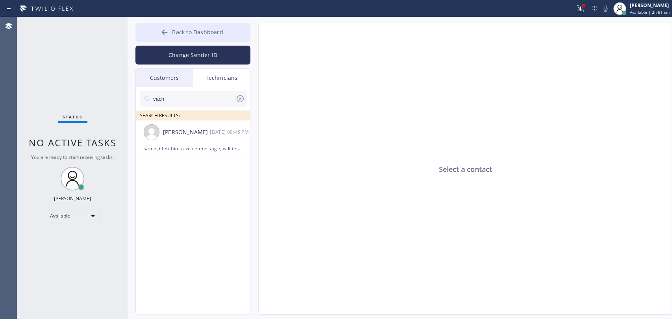
click at [207, 35] on span "Back to Dashboard" at bounding box center [197, 31] width 51 height 7
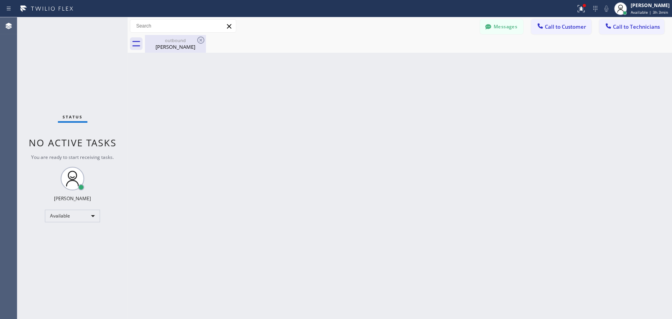
click at [185, 41] on div "outbound" at bounding box center [175, 40] width 59 height 6
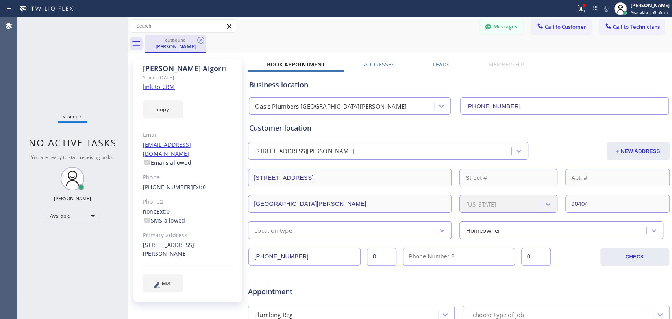
click at [195, 40] on div "outbound" at bounding box center [175, 40] width 59 height 6
click at [199, 39] on icon at bounding box center [200, 39] width 9 height 9
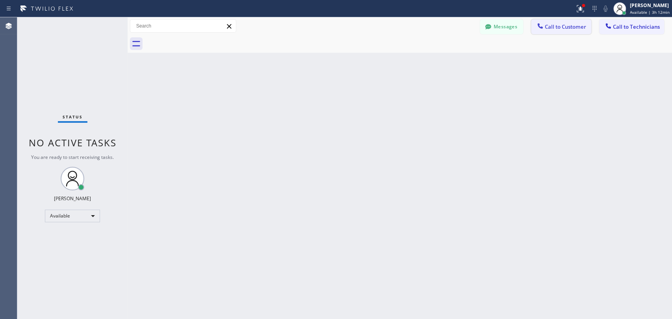
click at [564, 24] on span "Call to Customer" at bounding box center [565, 26] width 41 height 7
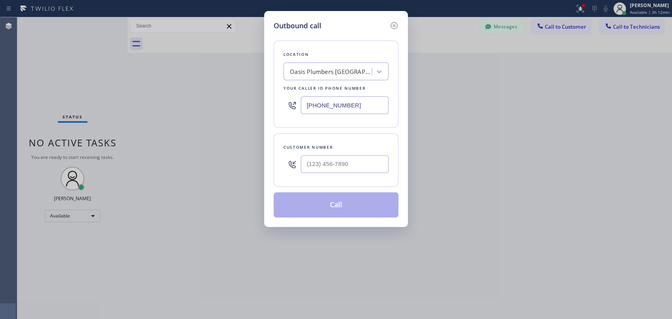
drag, startPoint x: 358, startPoint y: 132, endPoint x: 350, endPoint y: 133, distance: 8.7
click at [357, 133] on div "Location Oasis Plumbers Santa Monica Your caller id phone number (310) 818-7582…" at bounding box center [336, 124] width 125 height 187
click at [328, 165] on input "(___) ___-____" at bounding box center [345, 164] width 88 height 18
paste input "310) 741-9084"
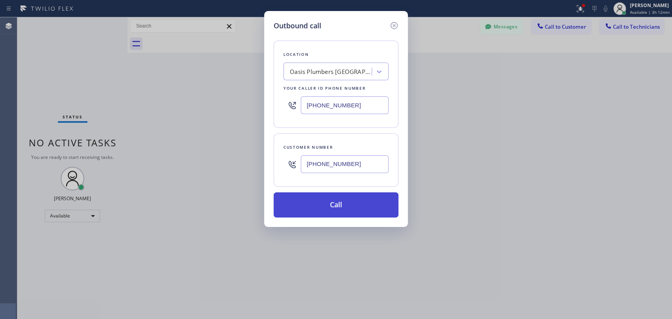
type input "(310) 741-9084"
click at [331, 210] on button "Call" at bounding box center [336, 204] width 125 height 25
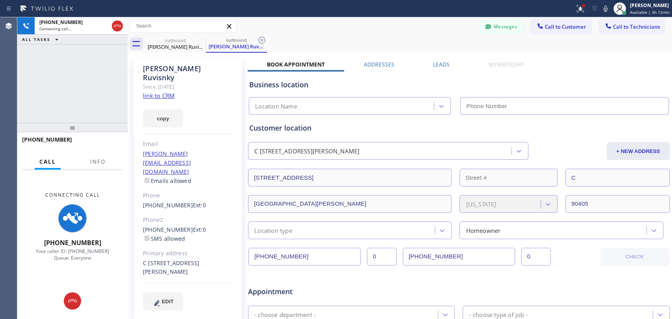
type input "[PHONE_NUMBER]"
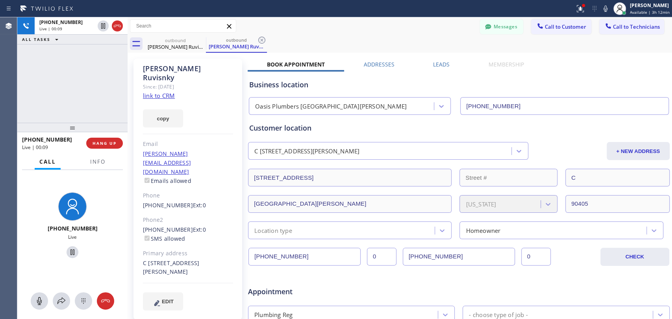
click at [281, 130] on div "Customer location" at bounding box center [458, 128] width 419 height 11
click at [276, 130] on div "Customer location" at bounding box center [458, 128] width 419 height 11
click at [279, 126] on div "Customer location" at bounding box center [458, 128] width 419 height 11
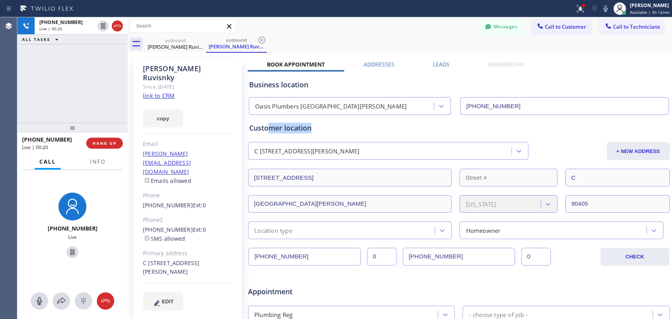
drag, startPoint x: 266, startPoint y: 131, endPoint x: 324, endPoint y: 132, distance: 57.1
click at [324, 132] on div "Customer location" at bounding box center [458, 128] width 419 height 11
drag, startPoint x: 306, startPoint y: 129, endPoint x: 247, endPoint y: 129, distance: 58.7
click at [248, 129] on div "Customer location C 2226 6th Street Santa Monica, 90405 CA + NEW ADDRESS 2226 6…" at bounding box center [459, 177] width 422 height 124
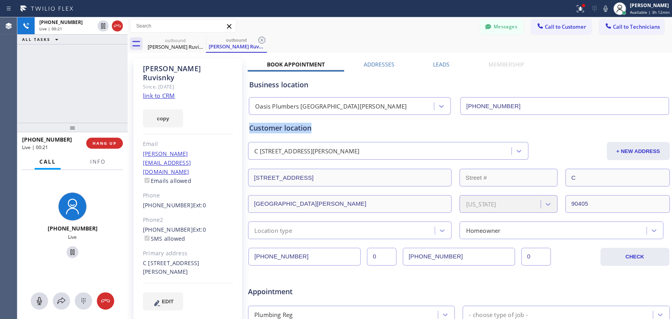
click at [248, 129] on div "Customer location C 2226 6th Street Santa Monica, 90405 CA + NEW ADDRESS 2226 6…" at bounding box center [459, 177] width 422 height 124
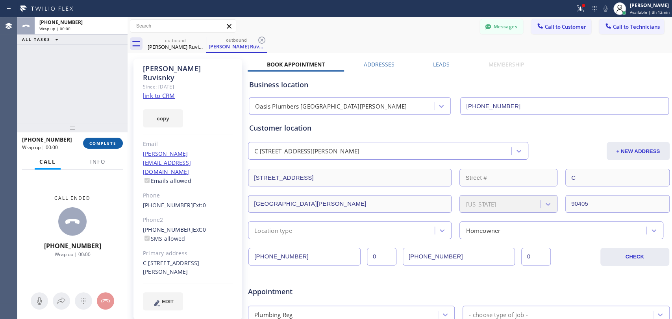
click at [104, 142] on span "COMPLETE" at bounding box center [102, 144] width 27 height 6
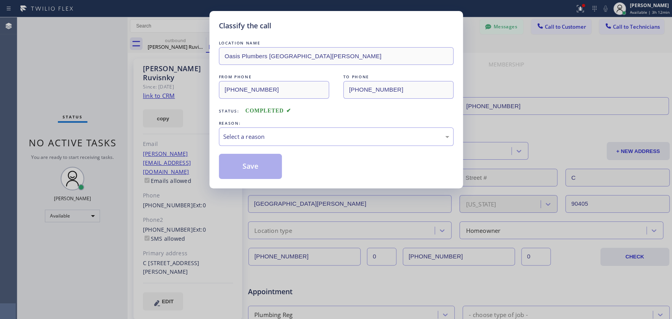
drag, startPoint x: 639, startPoint y: 27, endPoint x: 388, endPoint y: 74, distance: 255.0
click at [636, 27] on div "Classify the call LOCATION NAME Oasis Plumbers Santa Monica FROM PHONE (310) 81…" at bounding box center [336, 159] width 672 height 319
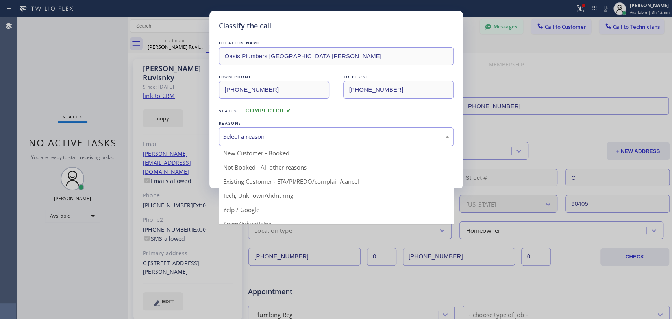
click at [238, 133] on div "Select a reason" at bounding box center [336, 136] width 226 height 9
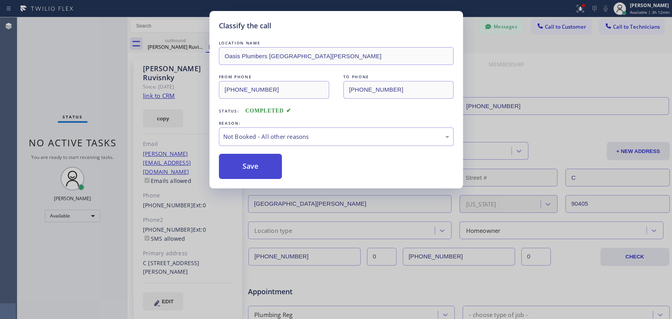
click at [255, 161] on button "Save" at bounding box center [250, 166] width 63 height 25
click at [610, 26] on div "Classify the call LOCATION NAME Oasis Plumbers Santa Monica FROM PHONE (310) 81…" at bounding box center [336, 159] width 672 height 319
click at [611, 26] on icon at bounding box center [608, 26] width 8 height 8
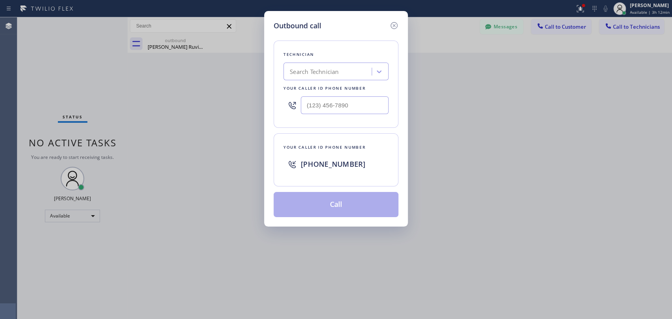
click at [349, 65] on div "Search Technician" at bounding box center [329, 72] width 86 height 14
type input "[PERSON_NAME]"
click at [324, 86] on div "[PERSON_NAME]" at bounding box center [335, 88] width 105 height 14
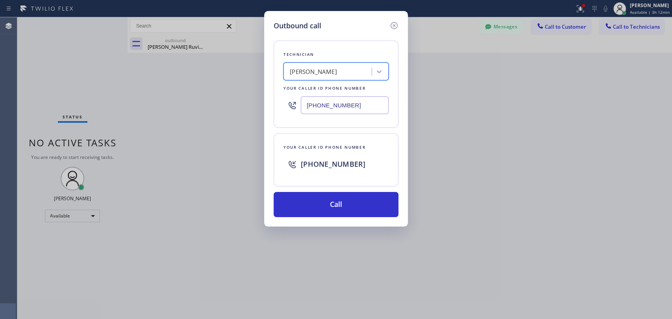
type input "[PHONE_NUMBER]"
click at [326, 200] on button "Call" at bounding box center [336, 204] width 125 height 25
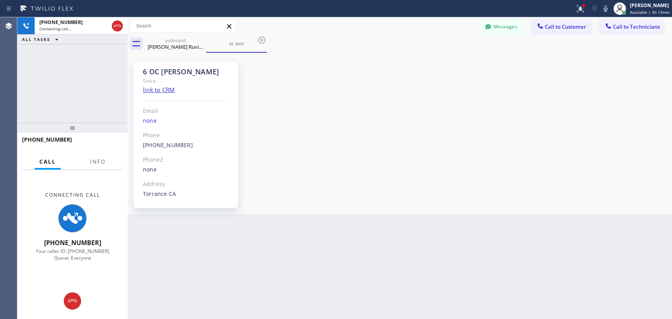
click at [178, 81] on div "Since:" at bounding box center [186, 80] width 86 height 9
click at [176, 73] on div "6 OC Matthew" at bounding box center [186, 71] width 86 height 9
click at [178, 65] on div "6 OC Matthew Since: link to CRM Email none Phone (310) 531-6730 Outbound call T…" at bounding box center [185, 135] width 105 height 146
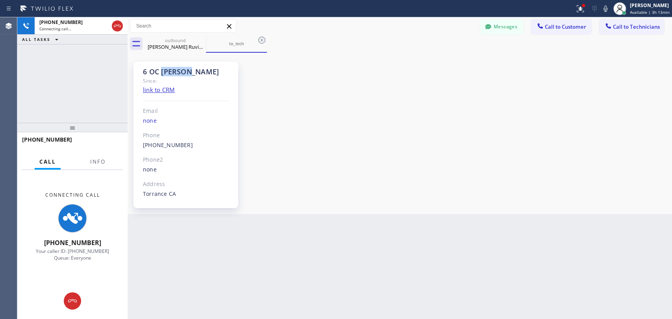
click at [178, 65] on div "6 OC Matthew Since: link to CRM Email none Phone (310) 531-6730 Outbound call T…" at bounding box center [185, 135] width 105 height 146
click at [188, 76] on div "Since:" at bounding box center [186, 80] width 86 height 9
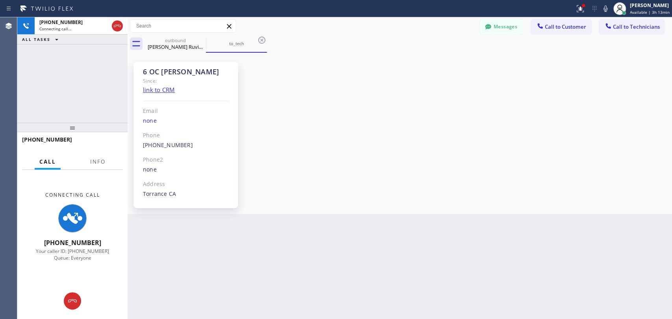
click at [188, 70] on div "6 OC Matthew" at bounding box center [186, 71] width 86 height 9
click at [179, 70] on div "6 OC Matthew" at bounding box center [186, 71] width 86 height 9
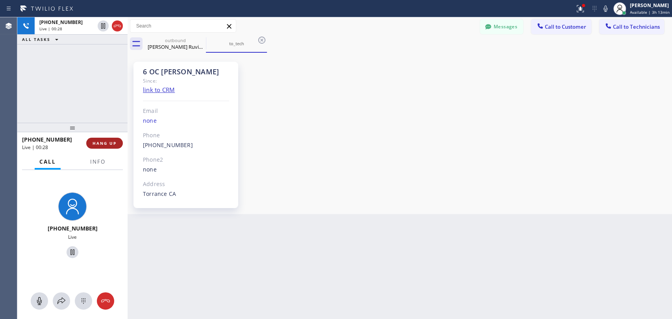
click at [113, 145] on span "HANG UP" at bounding box center [104, 144] width 24 height 6
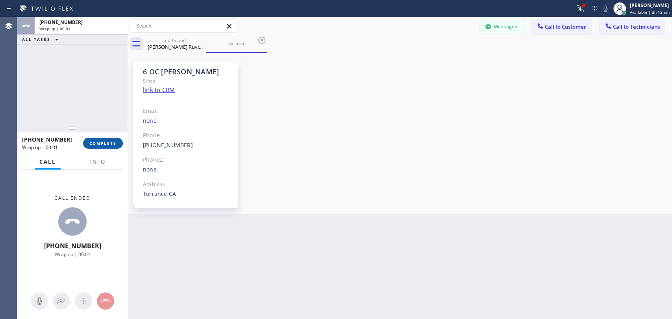
click at [113, 145] on span "COMPLETE" at bounding box center [102, 144] width 27 height 6
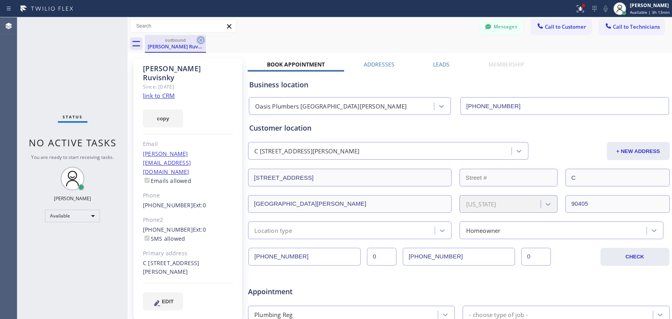
drag, startPoint x: 195, startPoint y: 44, endPoint x: 200, endPoint y: 38, distance: 8.1
click at [195, 44] on div "Morrie Ruvisnky" at bounding box center [175, 46] width 59 height 7
click at [200, 38] on icon at bounding box center [200, 39] width 9 height 9
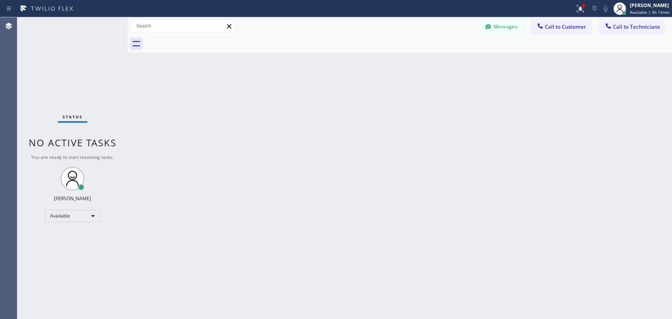
click at [289, 85] on div "Back to Dashboard Change Sender ID Customers Technicians (626) 475-3504 SEARCH …" at bounding box center [400, 168] width 544 height 302
drag, startPoint x: 518, startPoint y: 243, endPoint x: 15, endPoint y: 241, distance: 503.0
click at [518, 243] on div "Back to Dashboard Change Sender ID Customers Technicians (626) 475-3504 SEARCH …" at bounding box center [400, 168] width 544 height 302
click at [328, 255] on div "Back to Dashboard Change Sender ID Customers Technicians (626) 475-3504 SEARCH …" at bounding box center [400, 168] width 544 height 302
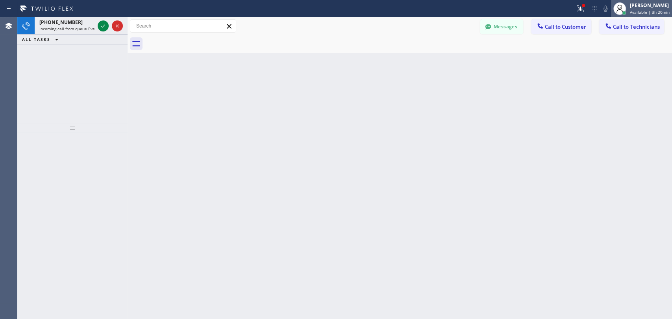
click at [628, 12] on div at bounding box center [619, 8] width 17 height 17
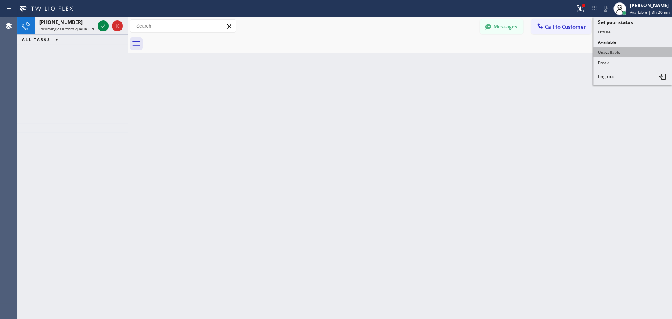
click at [624, 52] on button "Unavailable" at bounding box center [632, 52] width 79 height 10
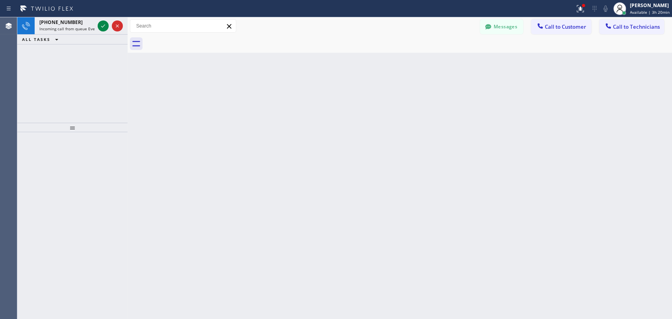
click at [624, 52] on div at bounding box center [408, 44] width 527 height 18
click at [623, 4] on icon at bounding box center [619, 8] width 9 height 9
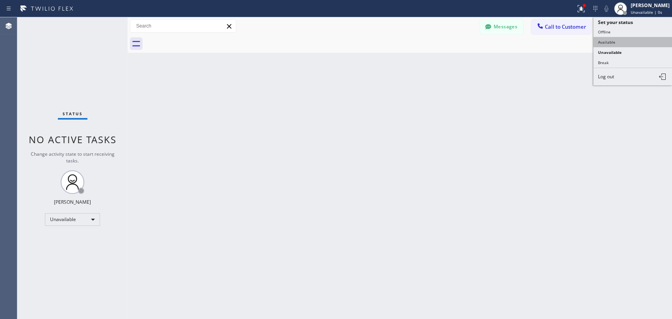
click at [608, 40] on button "Available" at bounding box center [632, 42] width 79 height 10
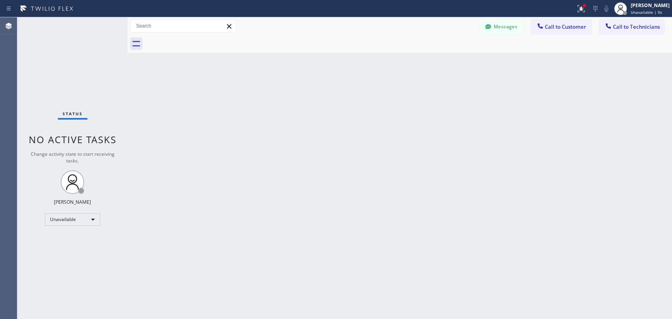
click at [584, 77] on div "Back to Dashboard Change Sender ID Customers Technicians (626) 475-3504 SEARCH …" at bounding box center [400, 168] width 544 height 302
click at [74, 137] on span "No active tasks" at bounding box center [73, 142] width 88 height 13
drag, startPoint x: 534, startPoint y: 32, endPoint x: 515, endPoint y: 30, distance: 19.4
click at [532, 31] on button "Call to Customer" at bounding box center [561, 26] width 60 height 15
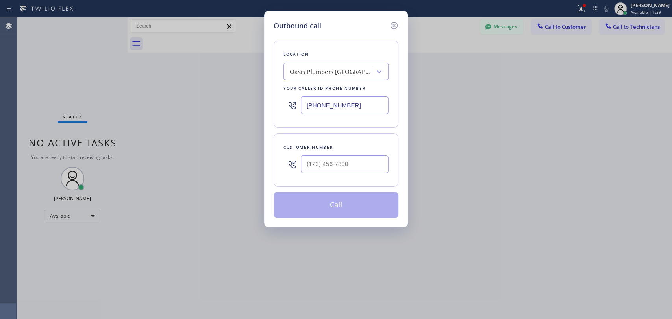
click at [512, 30] on div "Outbound call Location Oasis Plumbers Santa Monica Your caller id phone number …" at bounding box center [336, 159] width 672 height 319
click at [383, 22] on div "Outbound call" at bounding box center [336, 25] width 125 height 11
click at [394, 26] on icon at bounding box center [393, 25] width 7 height 7
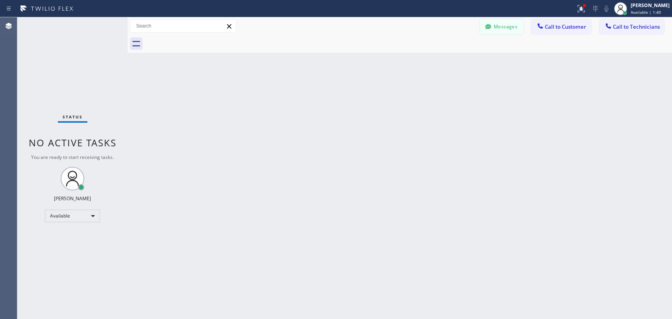
click at [493, 24] on button "Messages" at bounding box center [501, 26] width 43 height 15
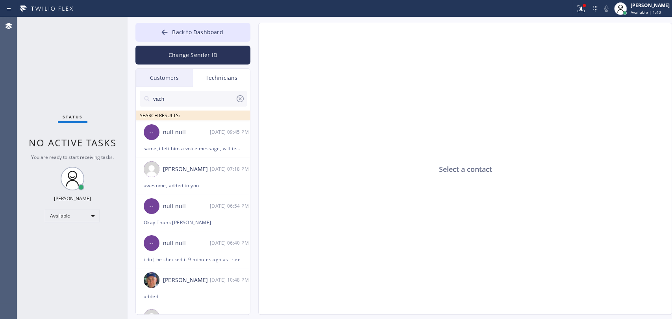
click at [163, 79] on div "Customers" at bounding box center [164, 78] width 57 height 18
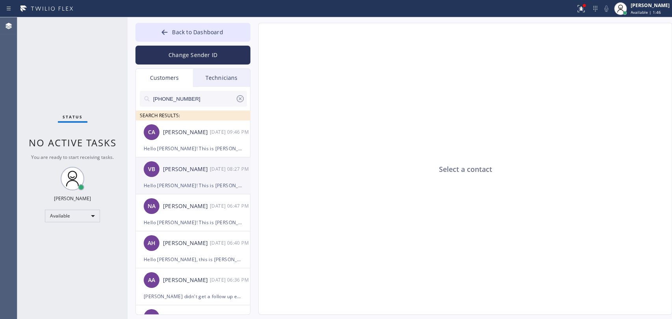
click at [188, 170] on div "[PERSON_NAME]" at bounding box center [186, 169] width 47 height 9
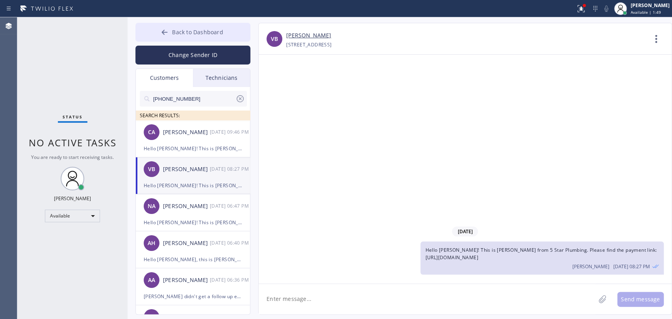
click at [201, 33] on span "Back to Dashboard" at bounding box center [197, 31] width 51 height 7
